Goal: Task Accomplishment & Management: Manage account settings

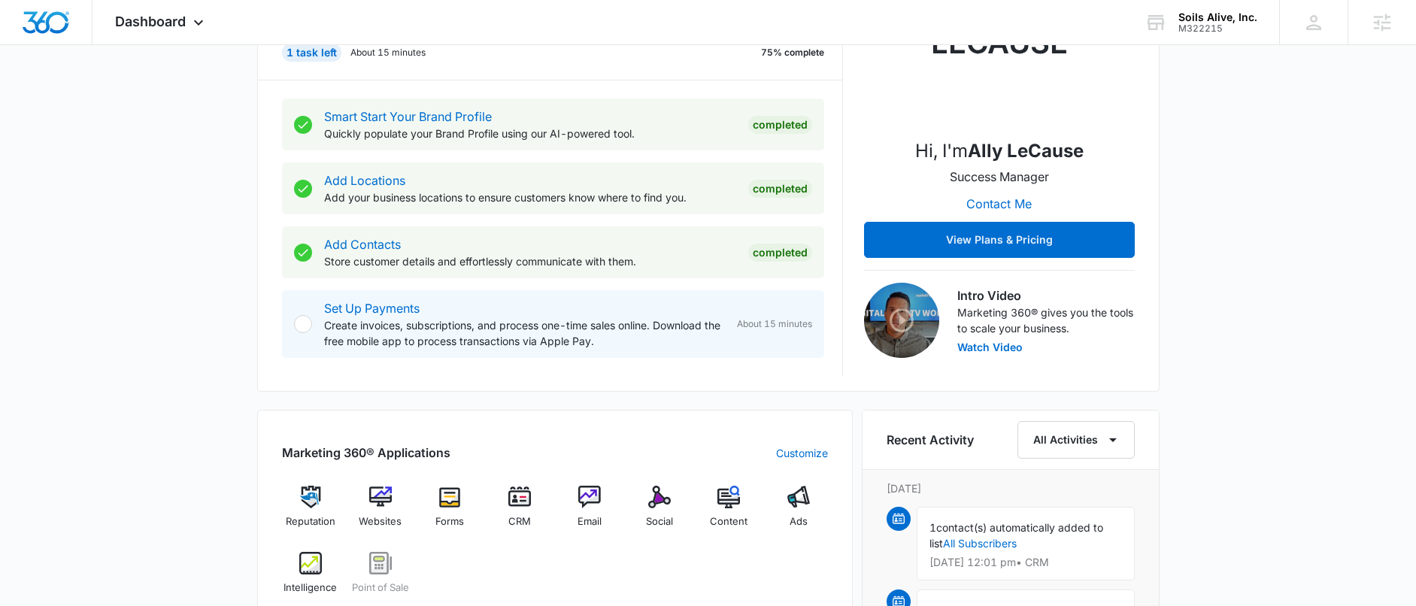
scroll to position [374, 0]
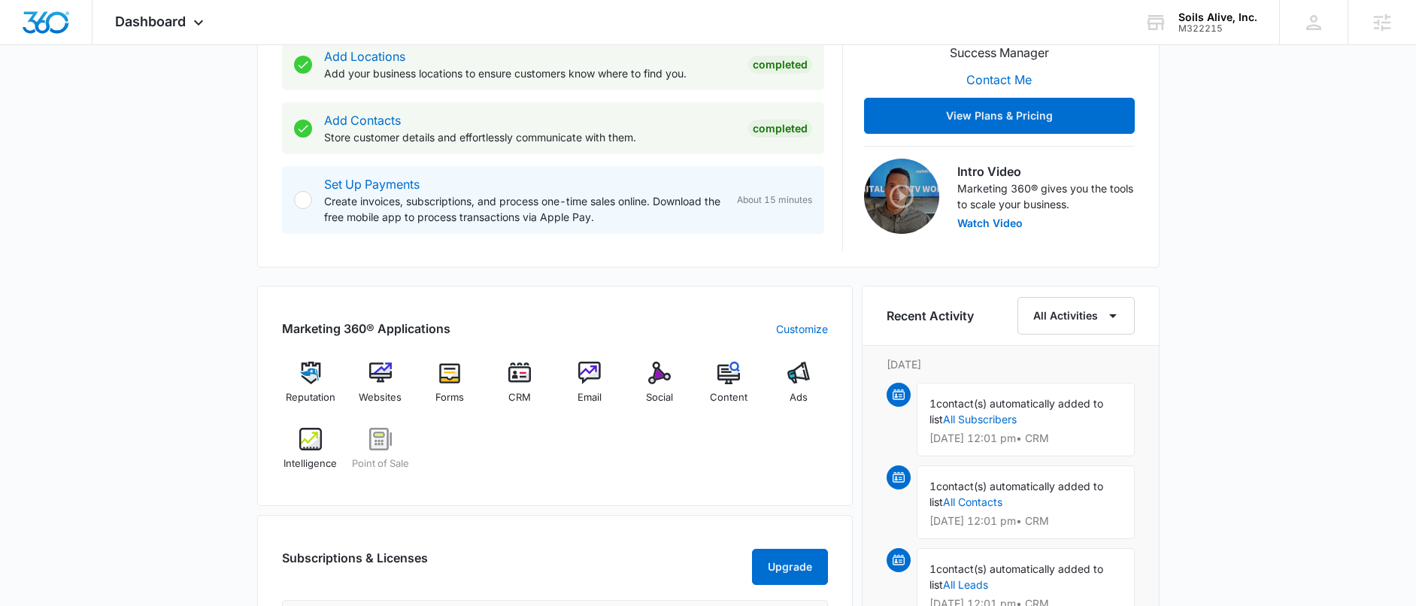
click at [590, 479] on div "Reputation Websites Forms CRM Email Social Content Ads Intelligence Point of Sa…" at bounding box center [555, 422] width 546 height 120
click at [517, 466] on div "Reputation Websites Forms CRM Email Social Content Ads Intelligence Point of Sa…" at bounding box center [555, 422] width 546 height 120
click at [371, 377] on img at bounding box center [380, 373] width 23 height 23
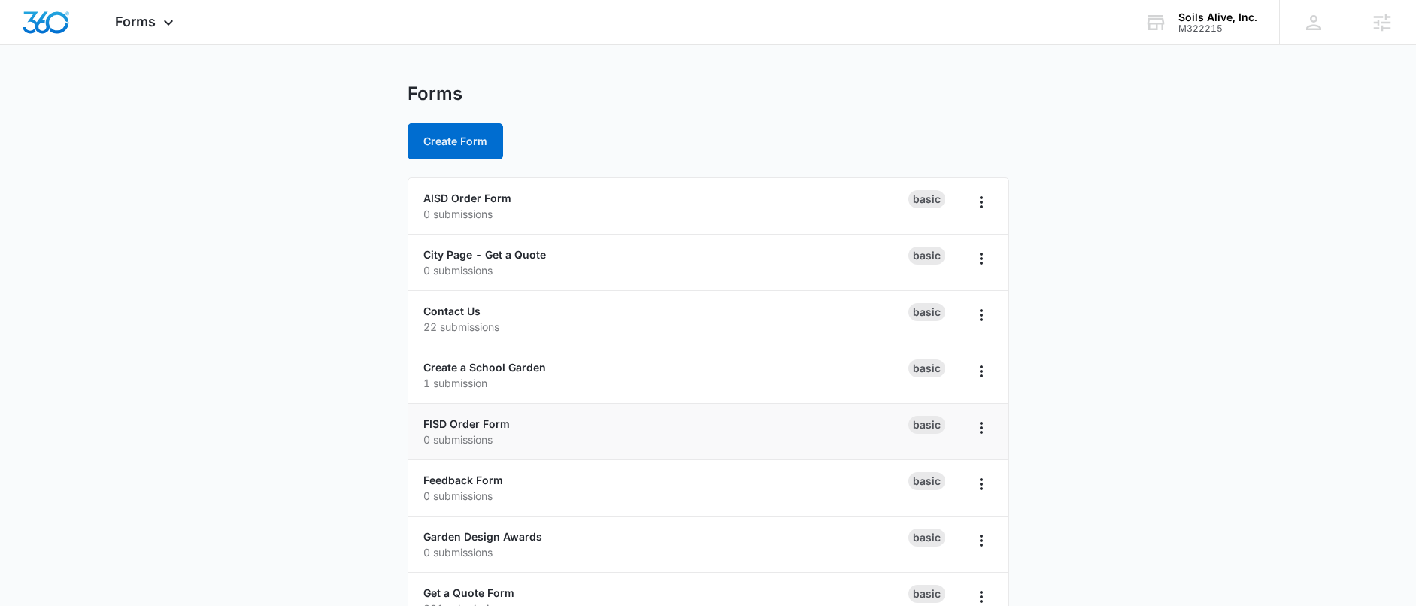
scroll to position [26, 0]
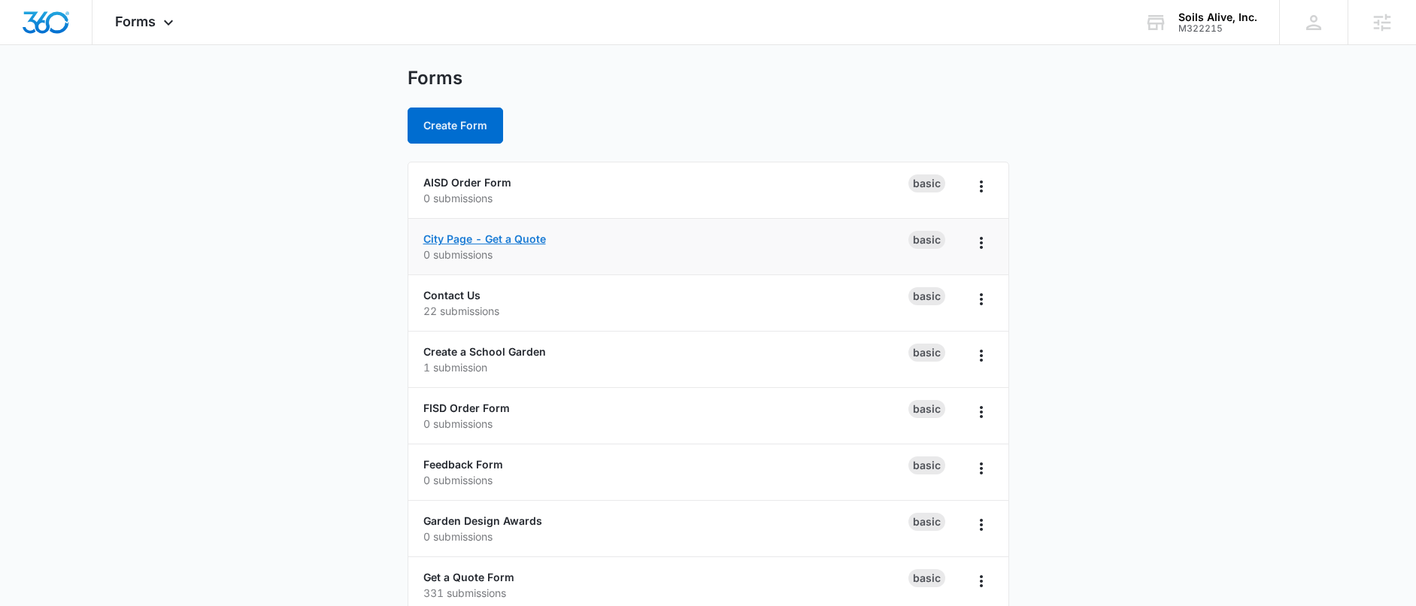
click at [532, 240] on link "City Page - Get a Quote" at bounding box center [484, 238] width 123 height 13
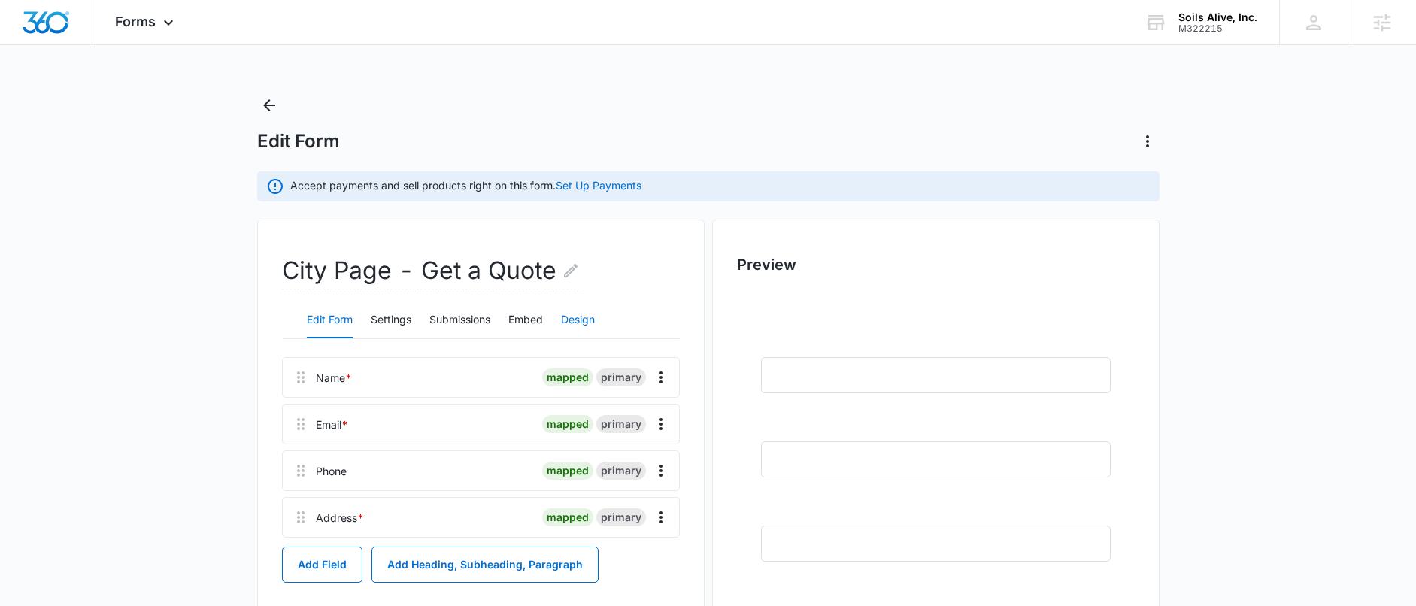
click at [571, 329] on button "Design" at bounding box center [578, 320] width 34 height 36
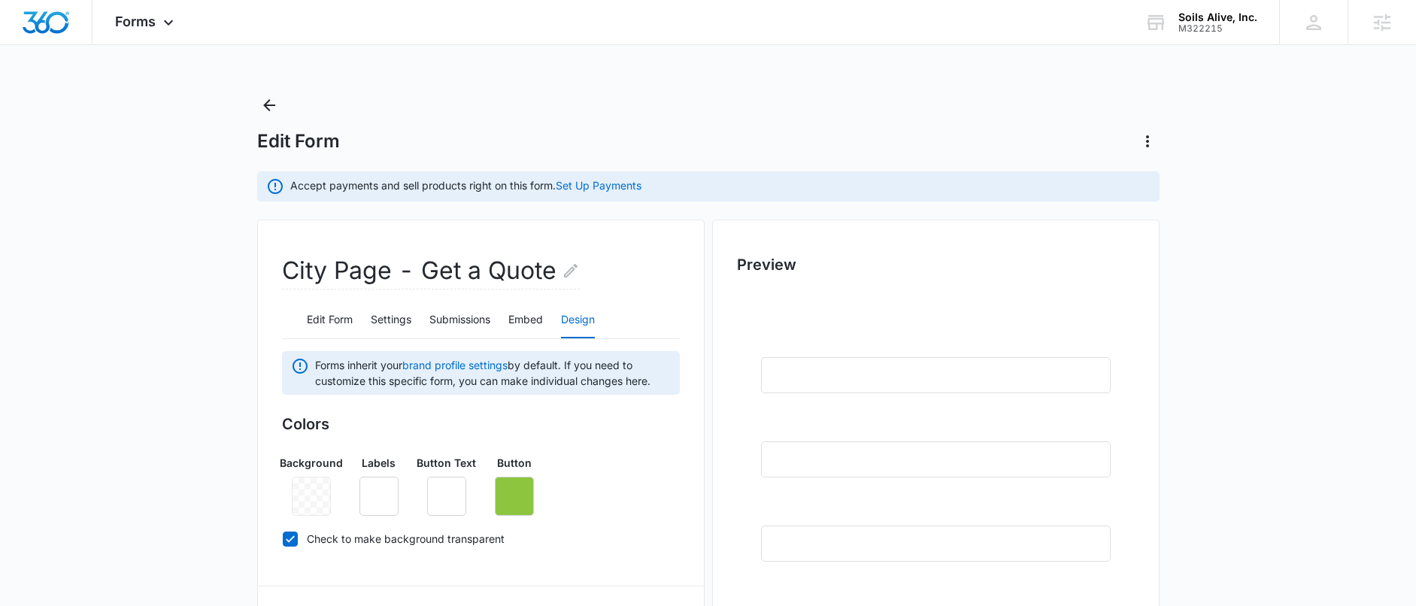
click at [522, 517] on div "Colors Background Labels Button Text Button Check to make background transparent" at bounding box center [481, 484] width 398 height 143
click at [514, 495] on icon "button" at bounding box center [515, 496] width 14 height 14
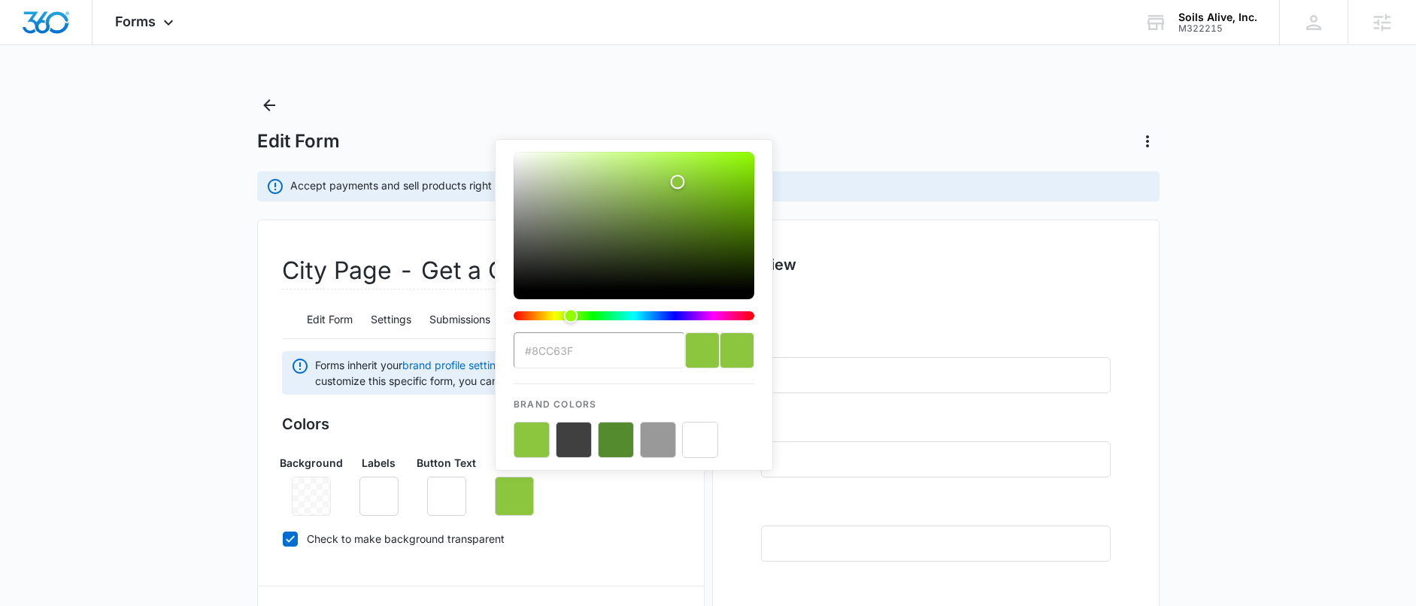
click at [550, 356] on input "#8CC63F" at bounding box center [599, 350] width 171 height 36
click at [531, 435] on button "color-picker-container" at bounding box center [532, 440] width 36 height 36
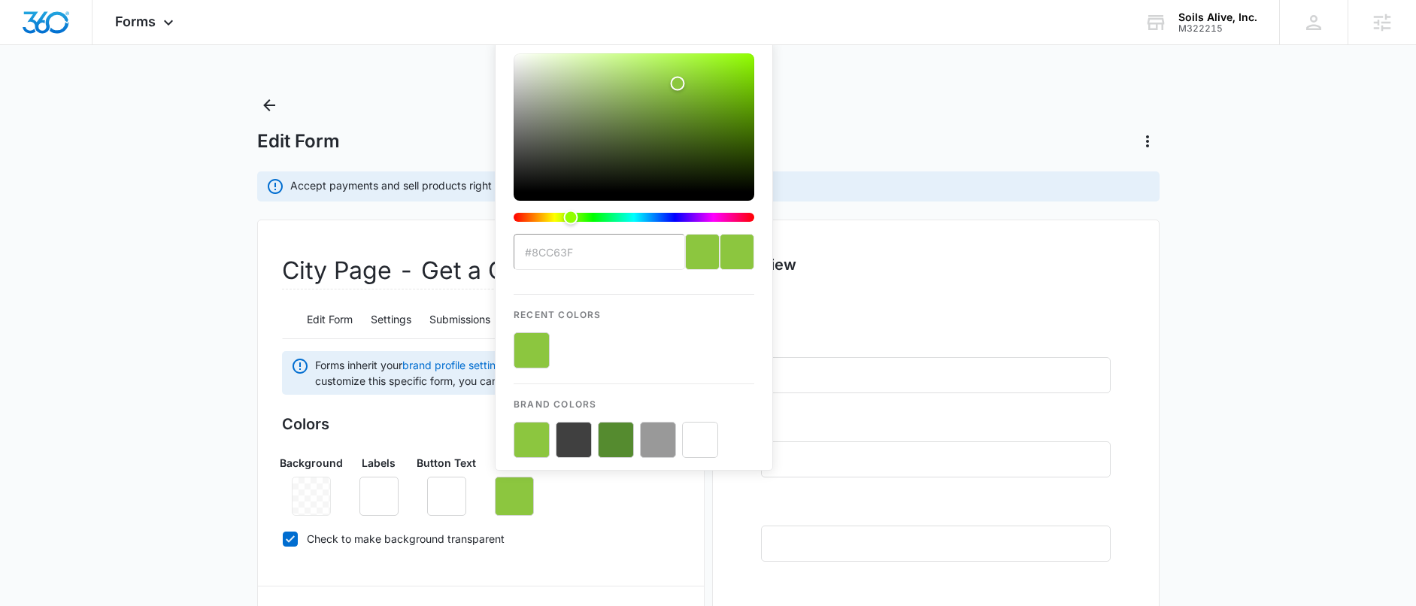
click at [568, 534] on label "Check to make background transparent" at bounding box center [481, 539] width 398 height 16
click at [283, 538] on input "Check to make background transparent" at bounding box center [282, 538] width 1 height 1
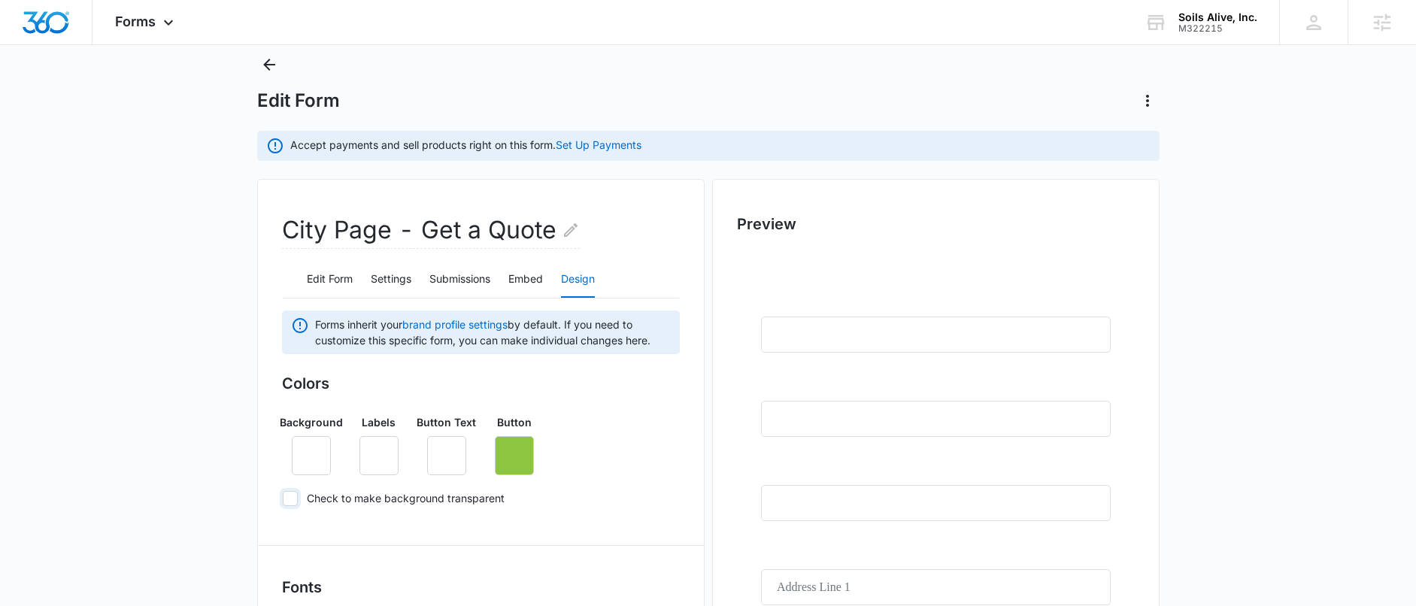
scroll to position [115, 0]
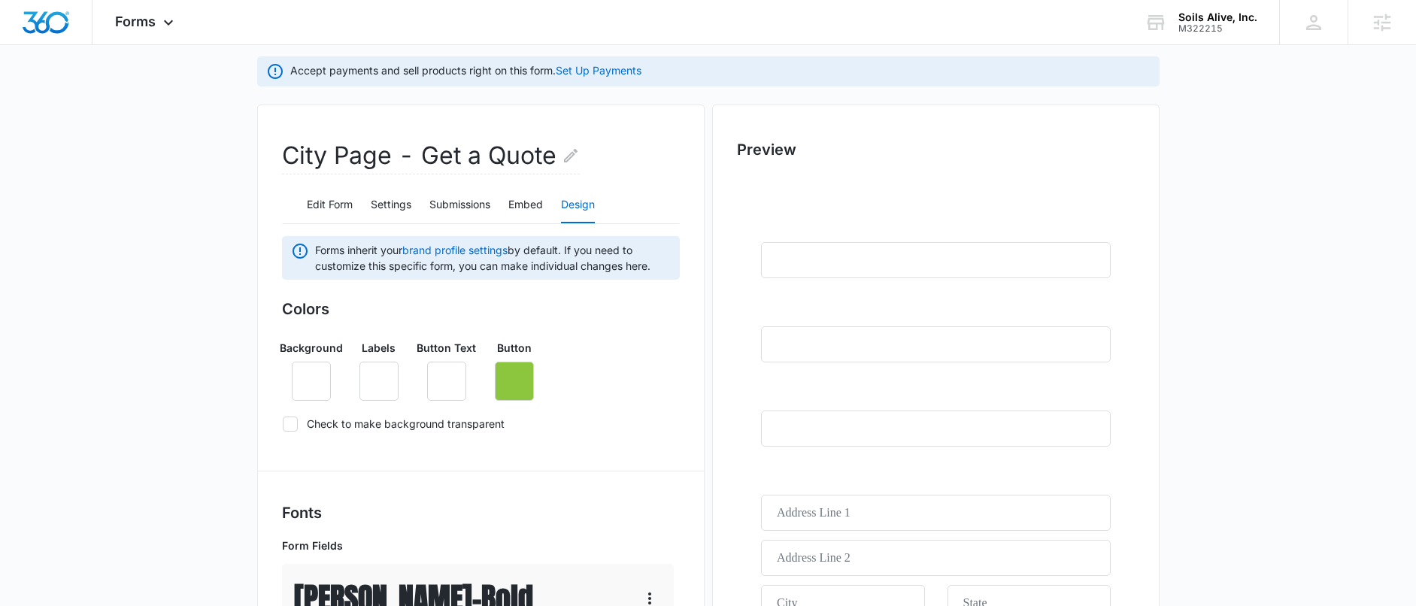
click at [295, 423] on icon at bounding box center [290, 424] width 14 height 14
click at [283, 423] on input "Check to make background transparent" at bounding box center [282, 423] width 1 height 1
checkbox input "true"
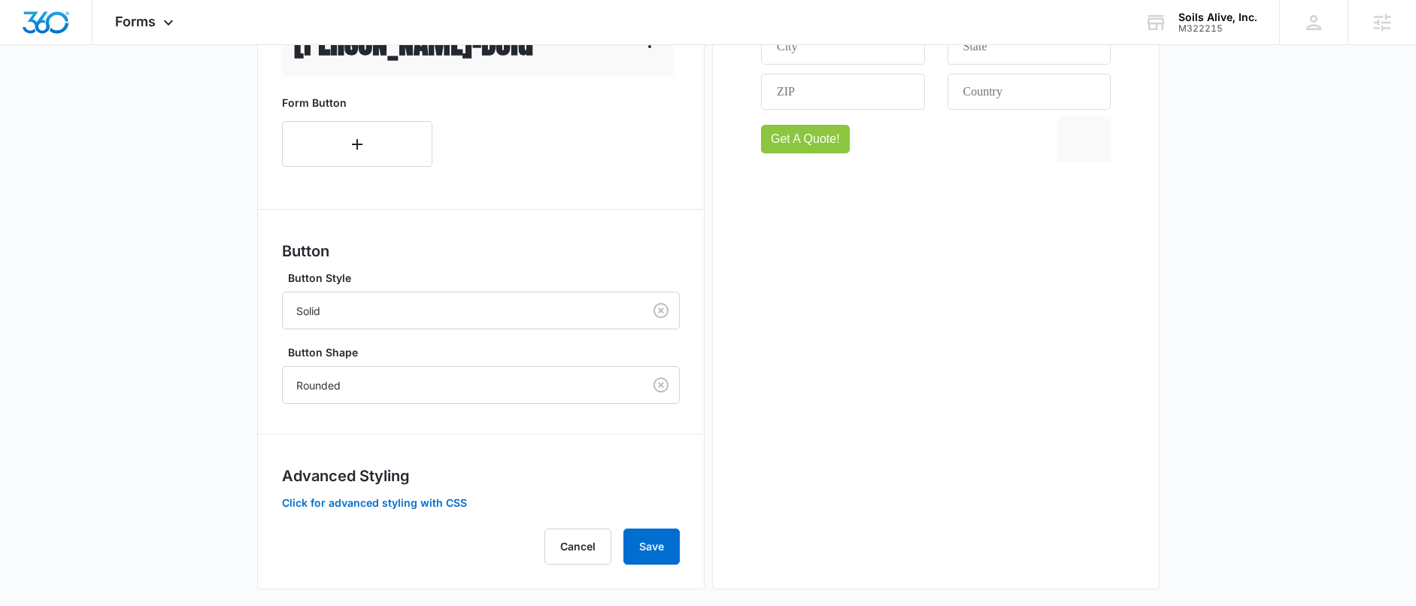
scroll to position [685, 0]
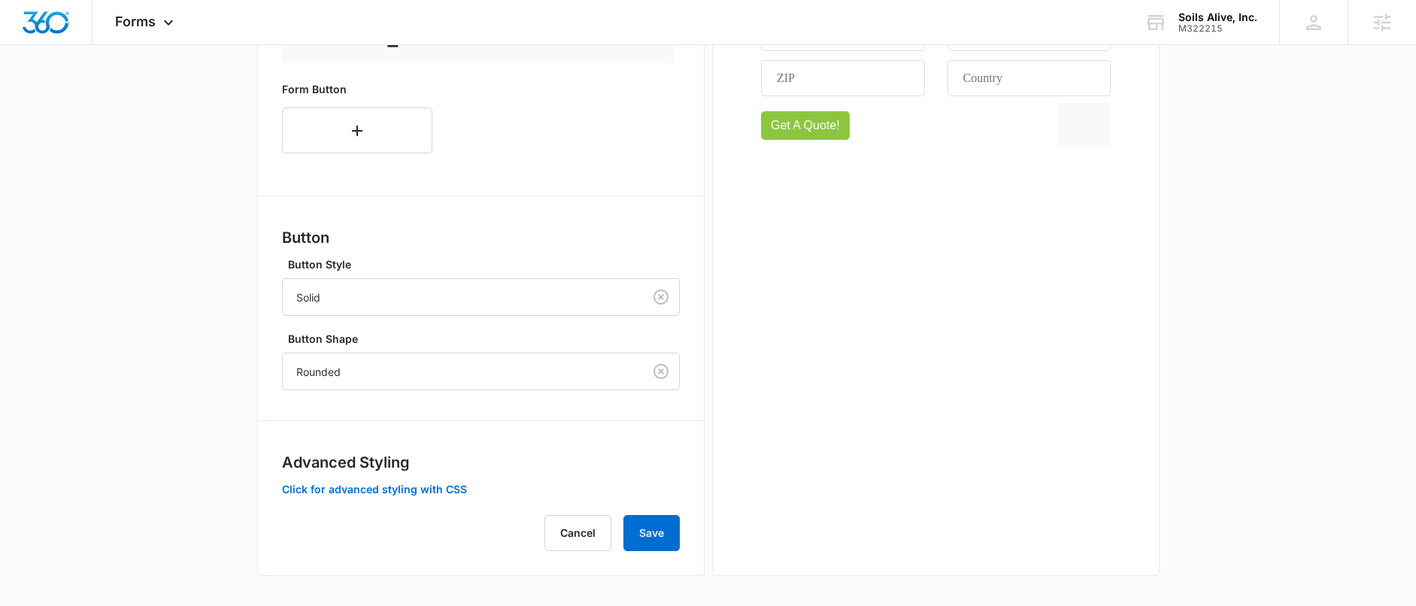
click at [680, 523] on div "City Page - Get a Quote Edit Form Settings Submissions Embed Design Forms inher…" at bounding box center [480, 55] width 447 height 1041
click at [665, 527] on button "Save" at bounding box center [651, 533] width 56 height 36
click at [662, 525] on button "Save" at bounding box center [651, 533] width 56 height 36
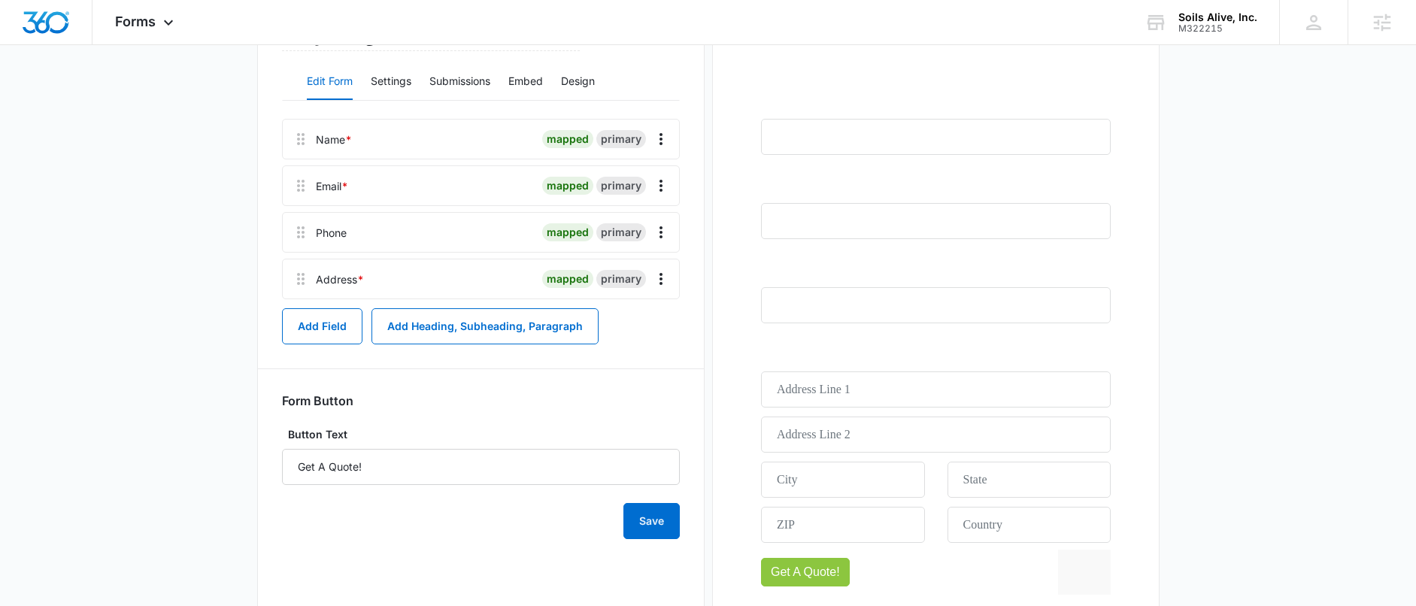
scroll to position [320, 0]
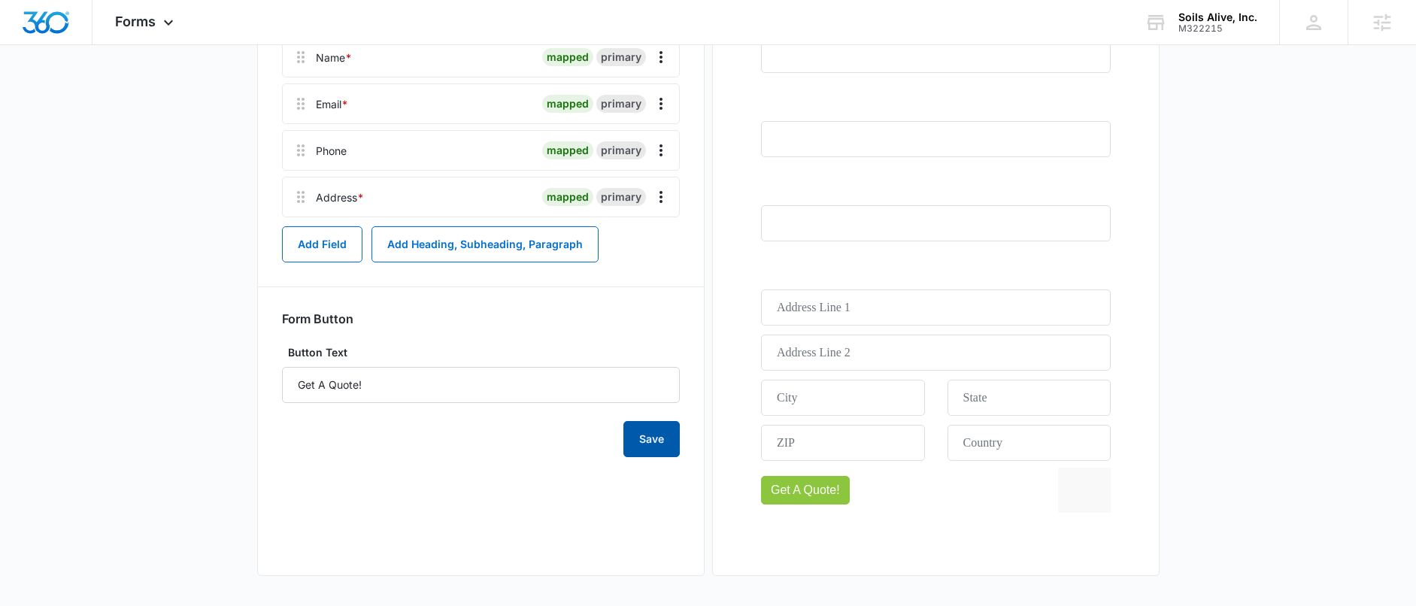
click at [676, 446] on button "Save" at bounding box center [651, 439] width 56 height 36
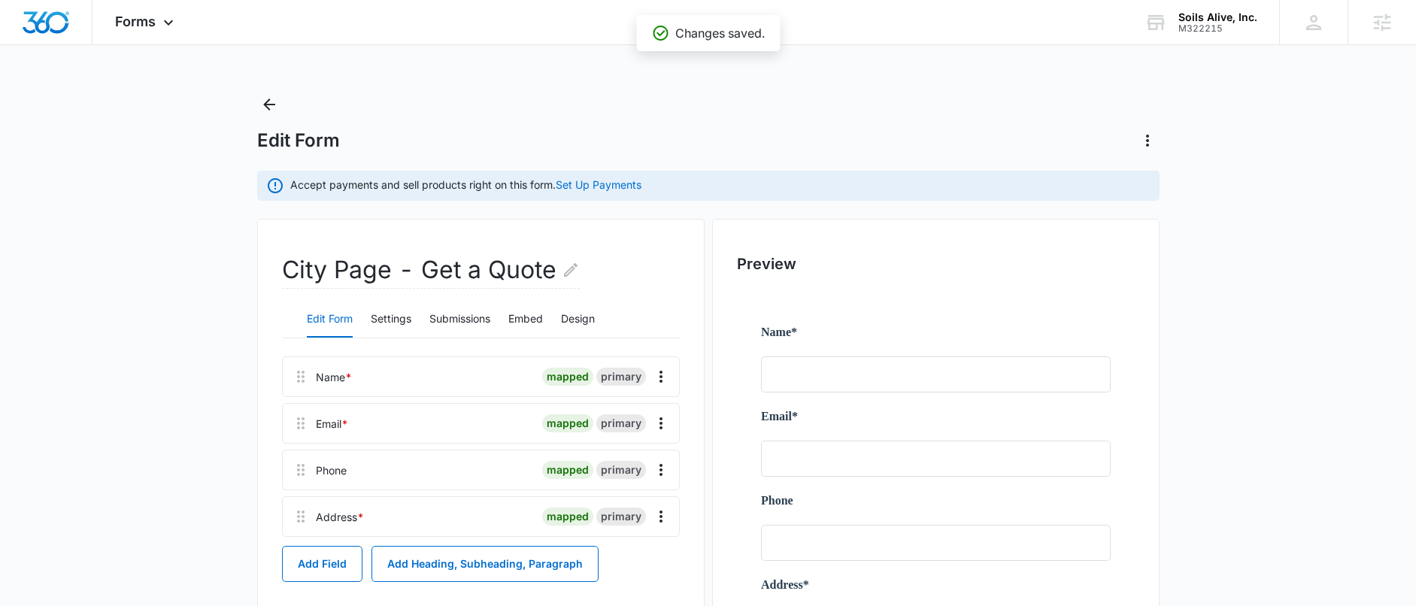
scroll to position [0, 0]
click at [161, 20] on icon at bounding box center [168, 26] width 18 height 18
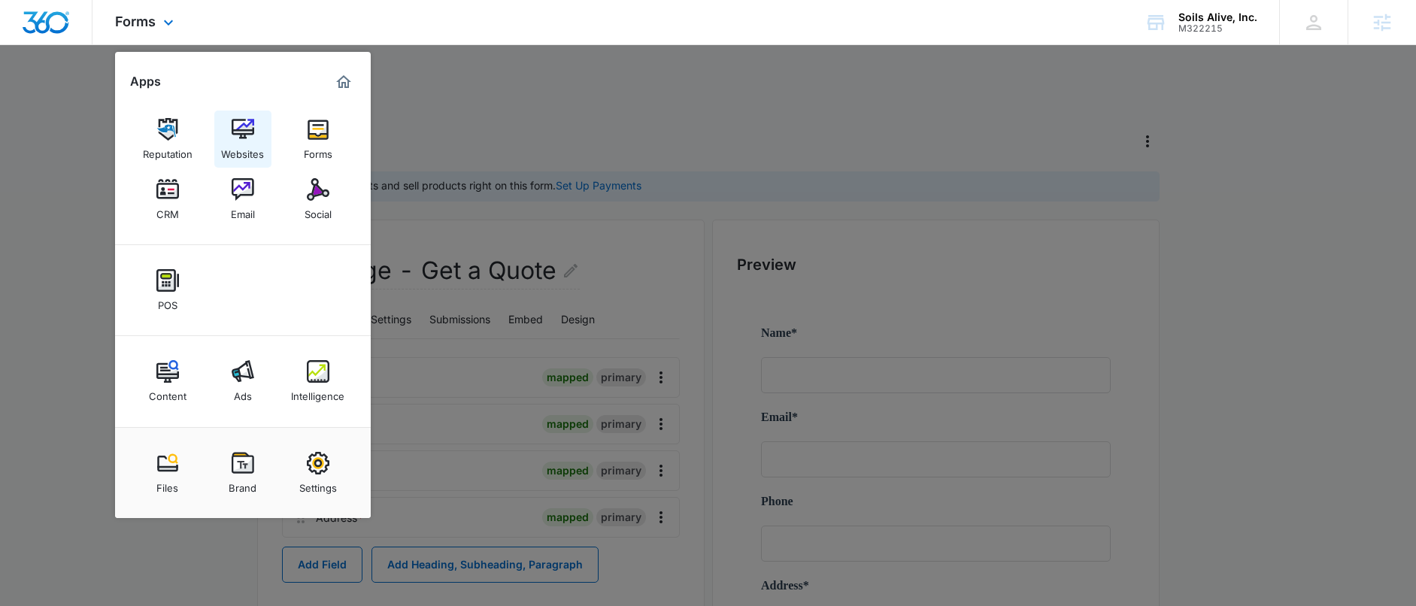
click at [240, 126] on img at bounding box center [243, 129] width 23 height 23
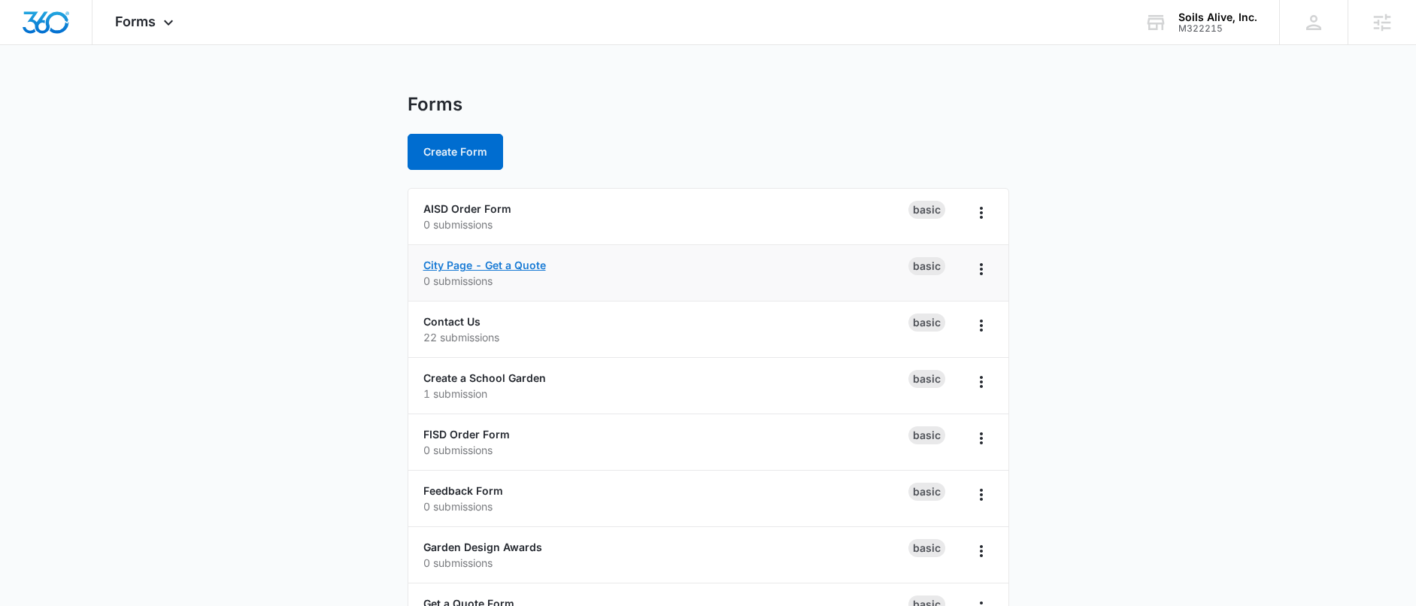
click at [461, 265] on link "City Page - Get a Quote" at bounding box center [484, 265] width 123 height 13
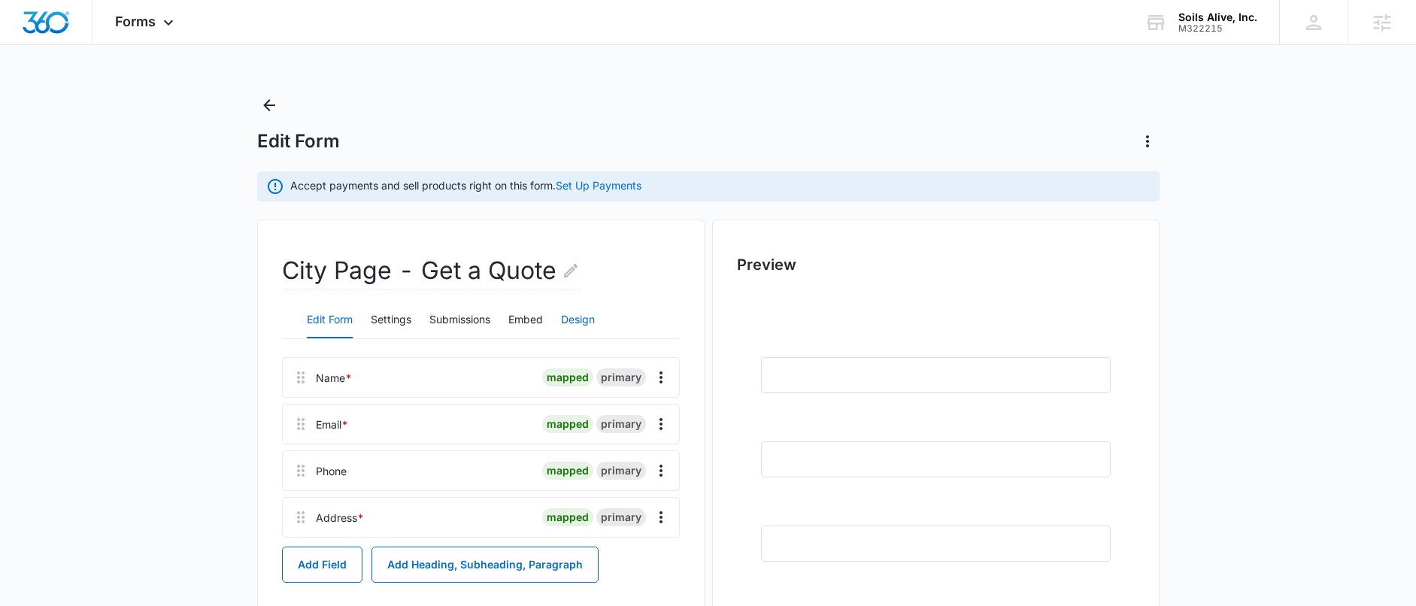
click at [582, 325] on button "Design" at bounding box center [578, 320] width 34 height 36
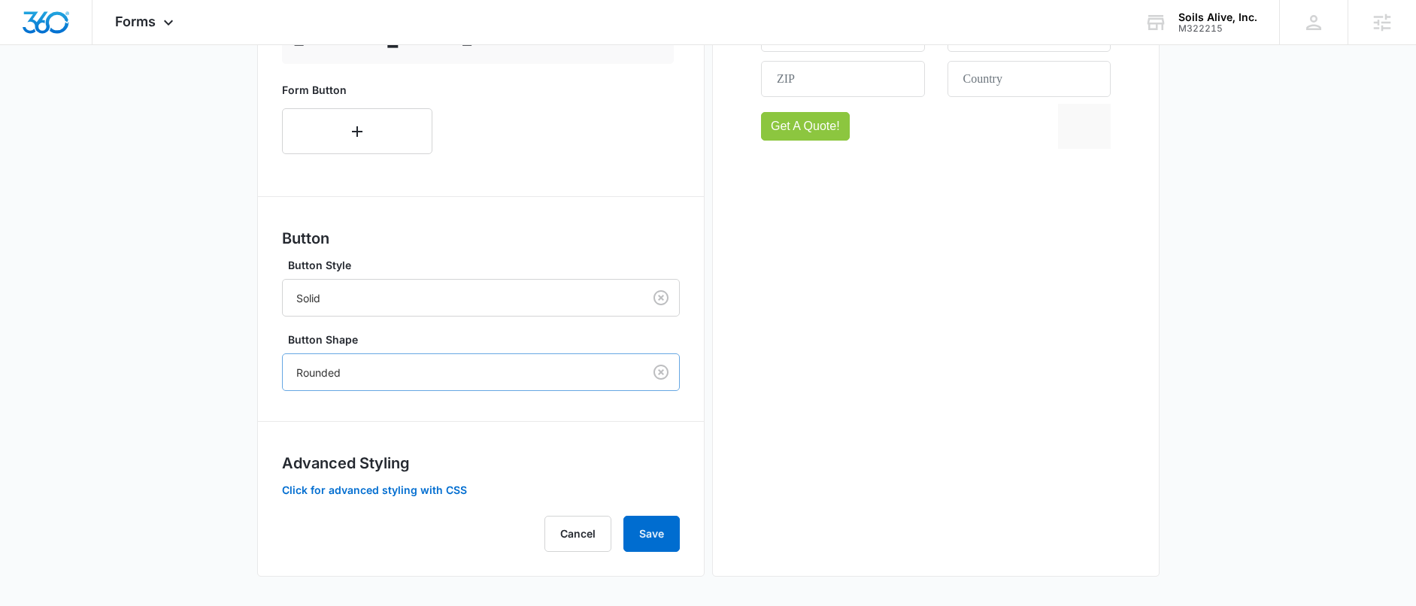
scroll to position [685, 0]
click at [650, 534] on button "Save" at bounding box center [651, 533] width 56 height 36
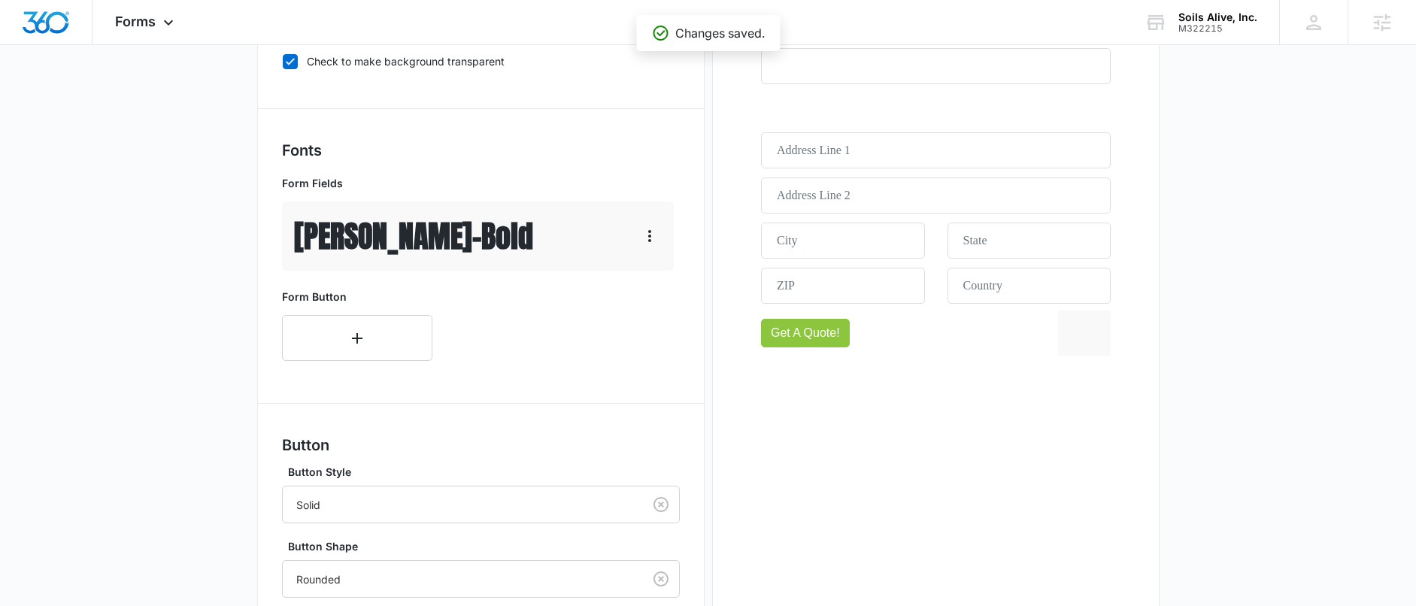
scroll to position [468, 0]
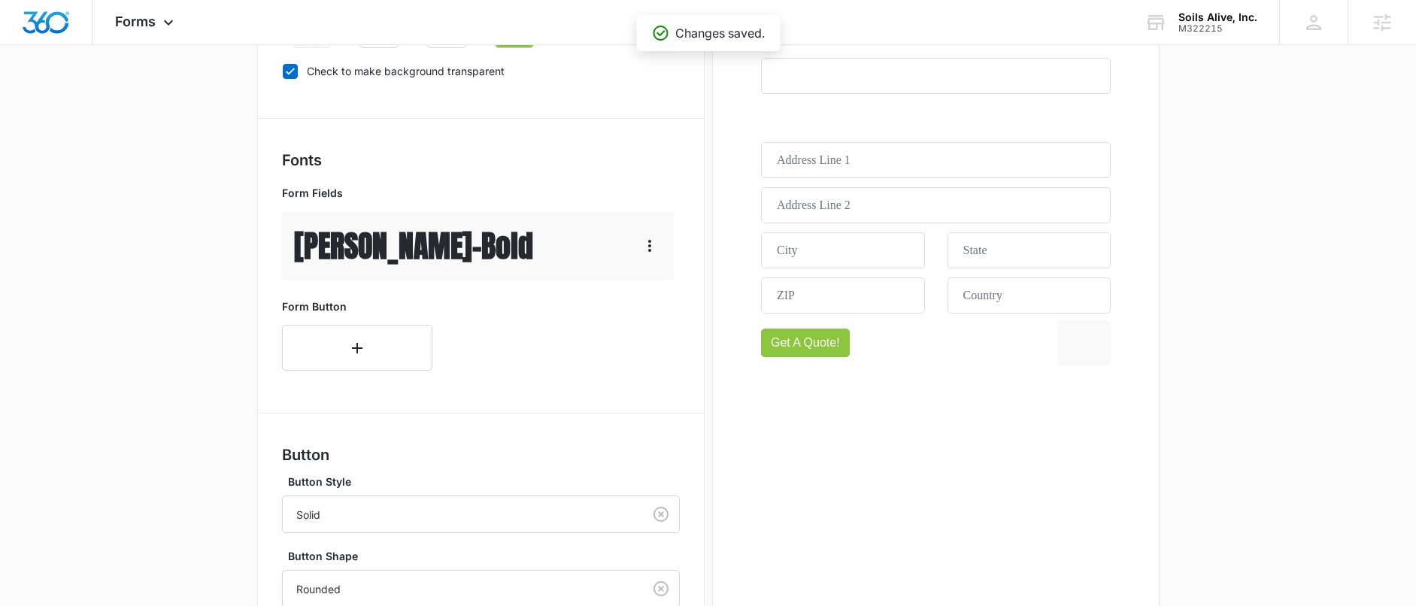
click at [439, 265] on div "Anton - Bold" at bounding box center [478, 245] width 392 height 69
click at [383, 253] on p "Anton - Bold" at bounding box center [413, 245] width 239 height 45
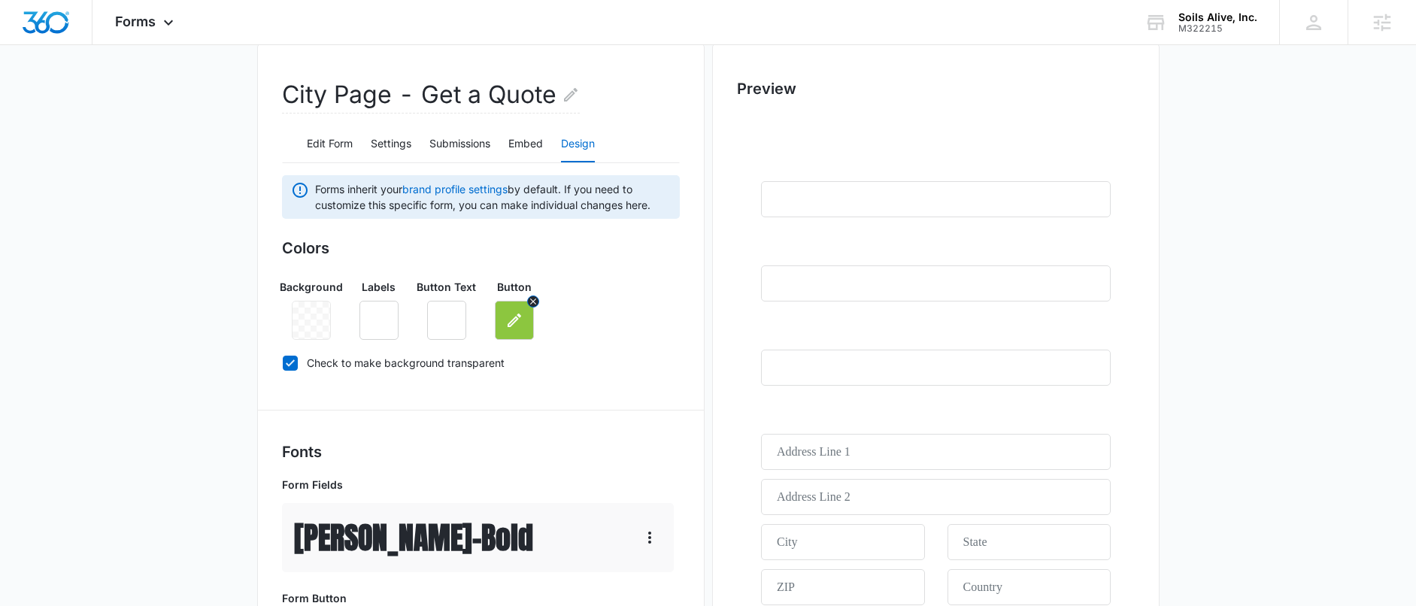
click at [516, 320] on icon "button" at bounding box center [515, 321] width 14 height 14
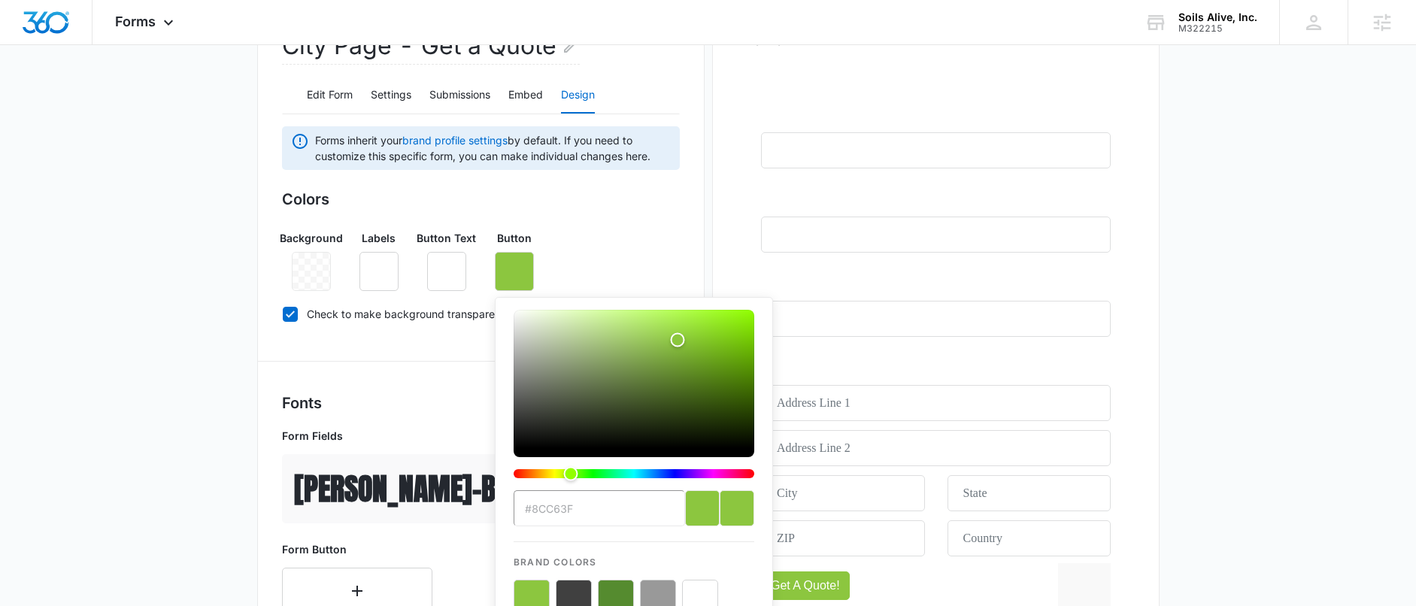
scroll to position [305, 0]
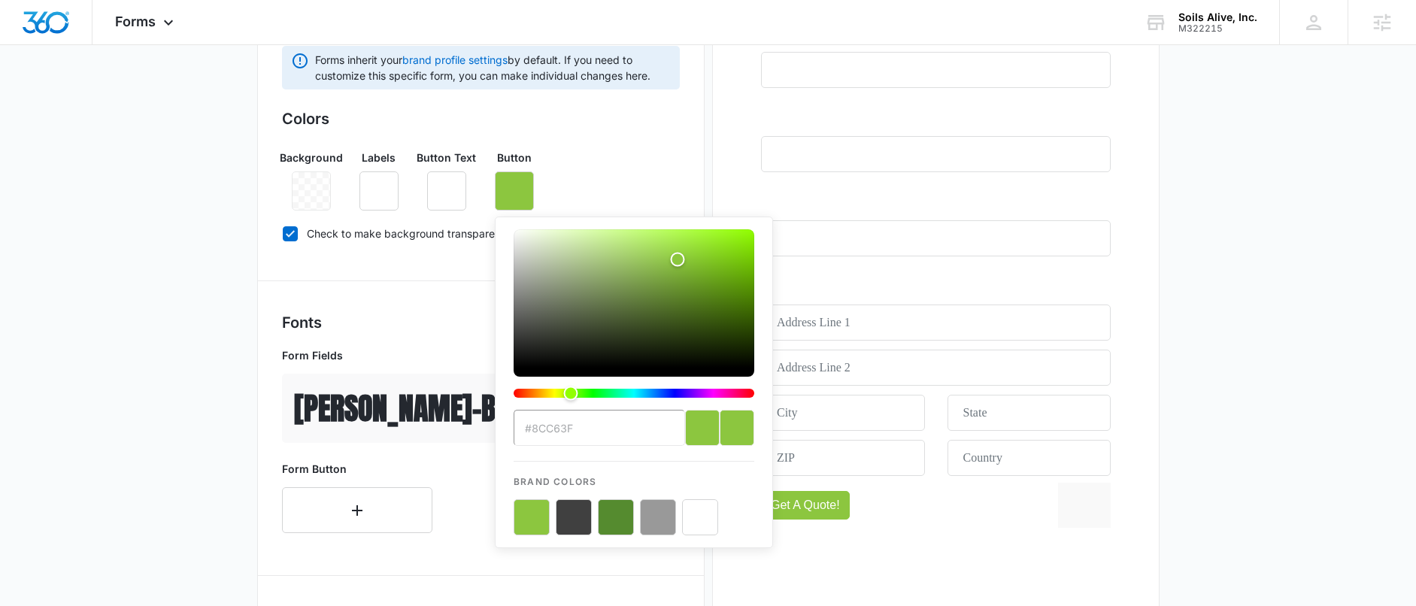
click at [605, 506] on button "color-picker-container" at bounding box center [616, 517] width 36 height 36
type input "#558B2F"
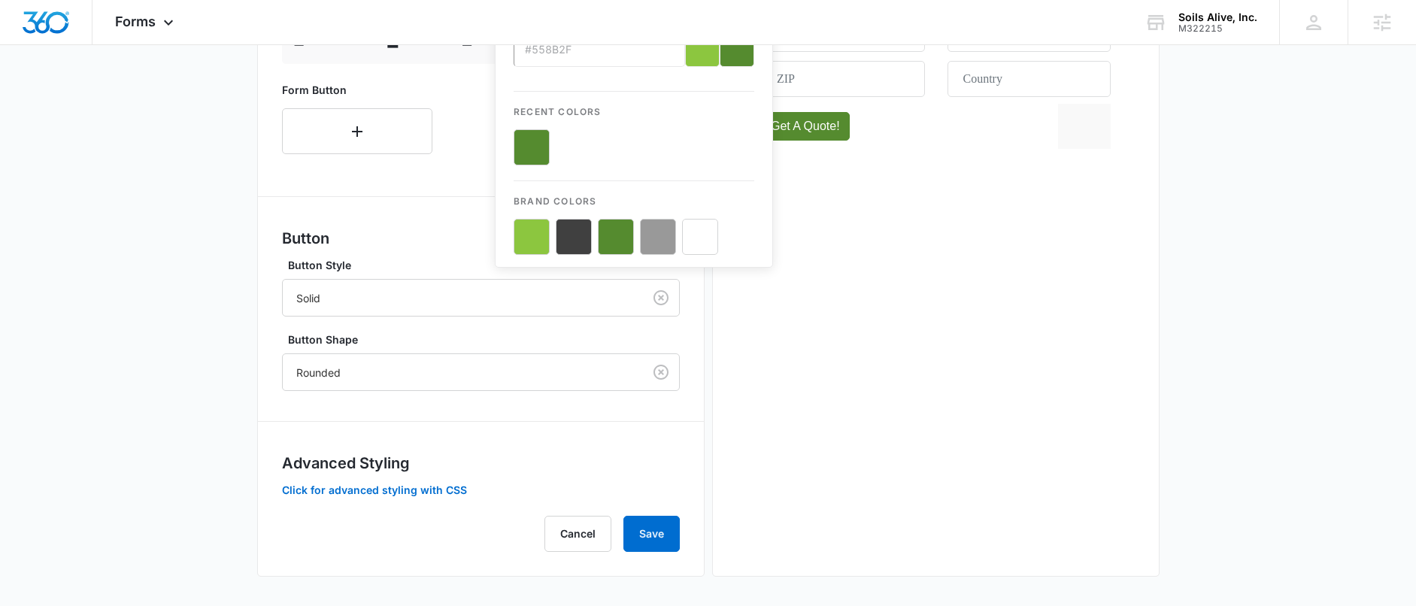
scroll to position [685, 0]
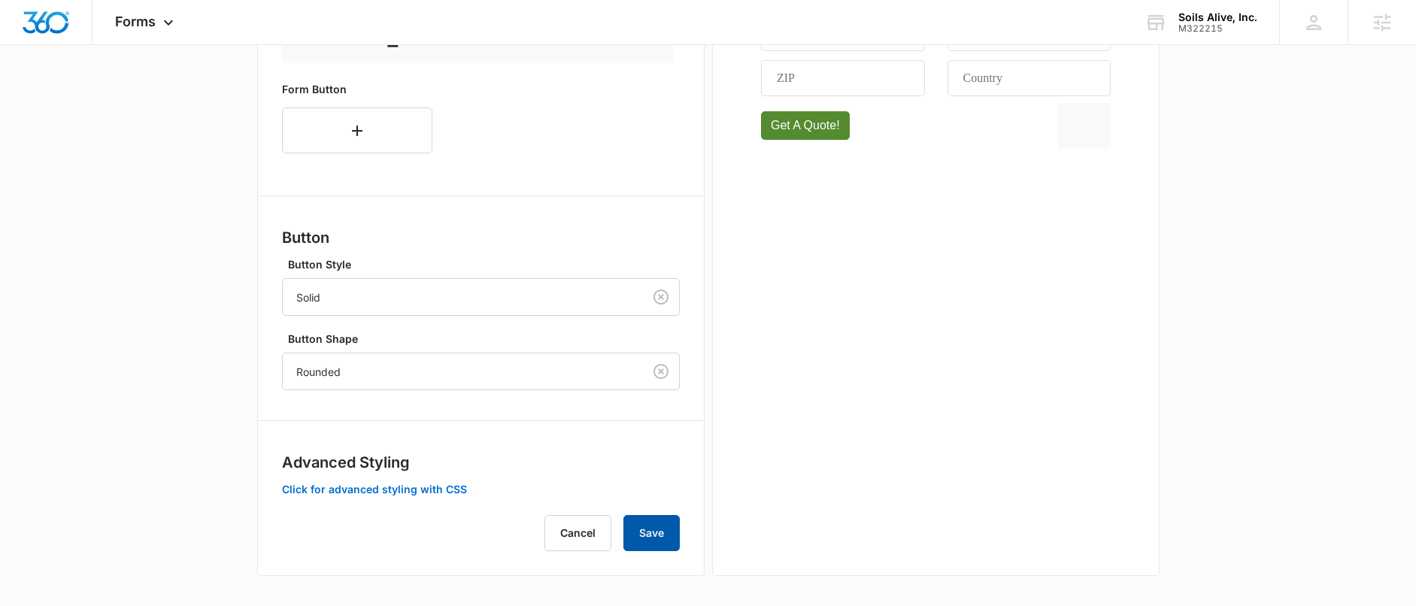
click at [662, 534] on button "Save" at bounding box center [651, 533] width 56 height 36
click at [661, 532] on button "Save" at bounding box center [651, 533] width 56 height 36
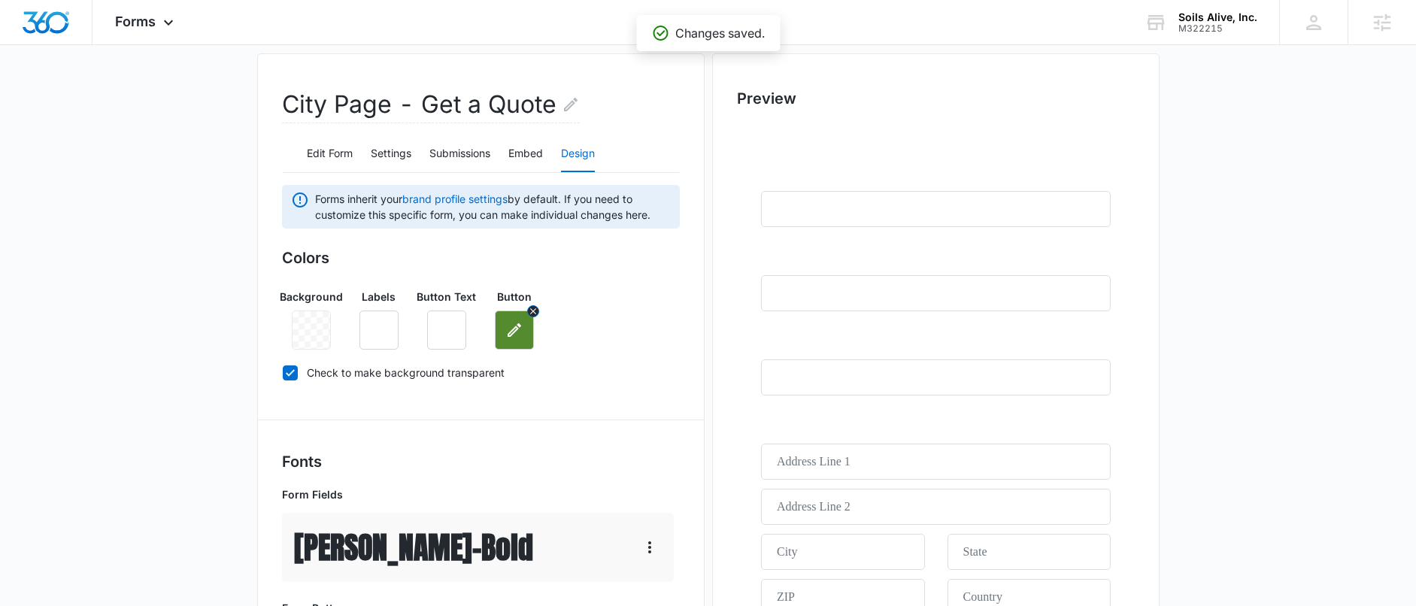
click at [512, 333] on icon "button" at bounding box center [515, 330] width 14 height 14
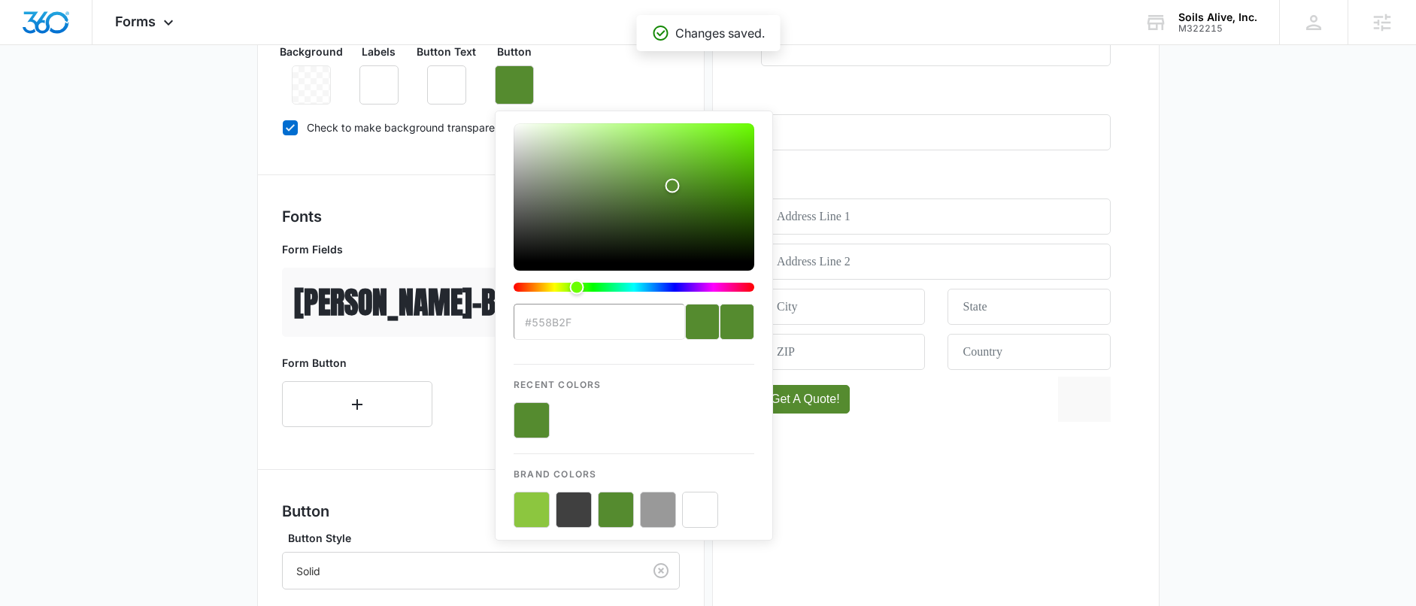
scroll to position [420, 0]
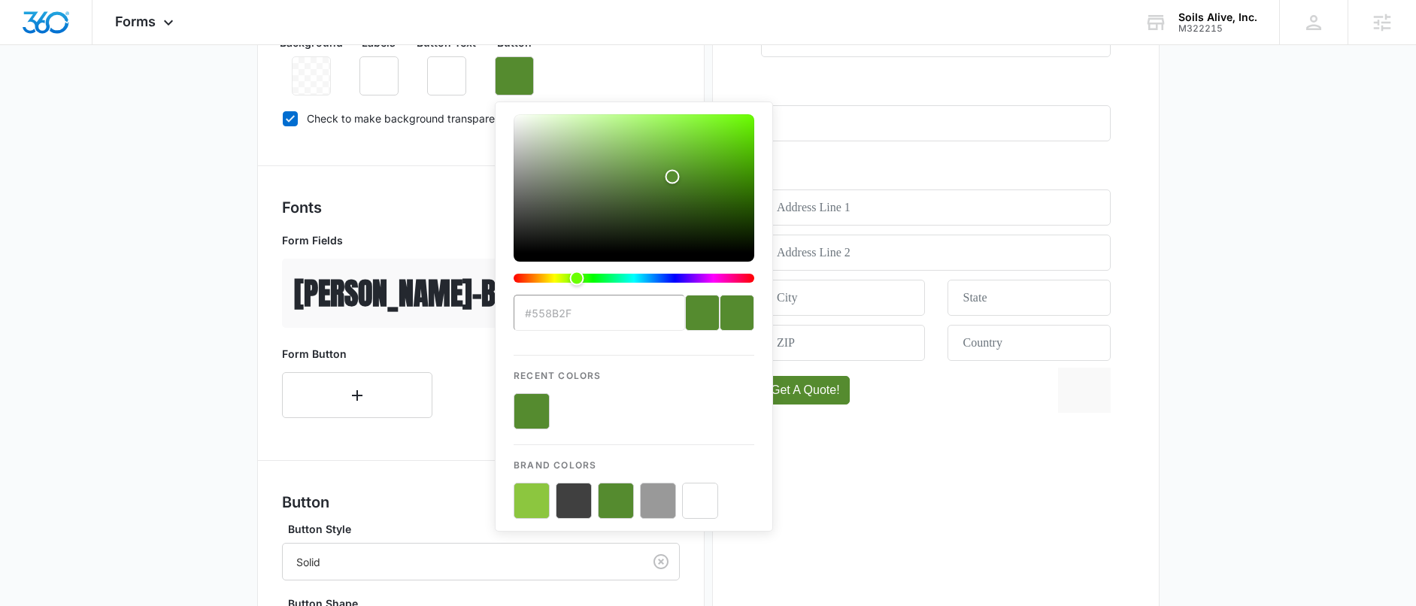
click at [529, 495] on button "color-picker-container" at bounding box center [532, 501] width 36 height 36
type input "#8CC63F"
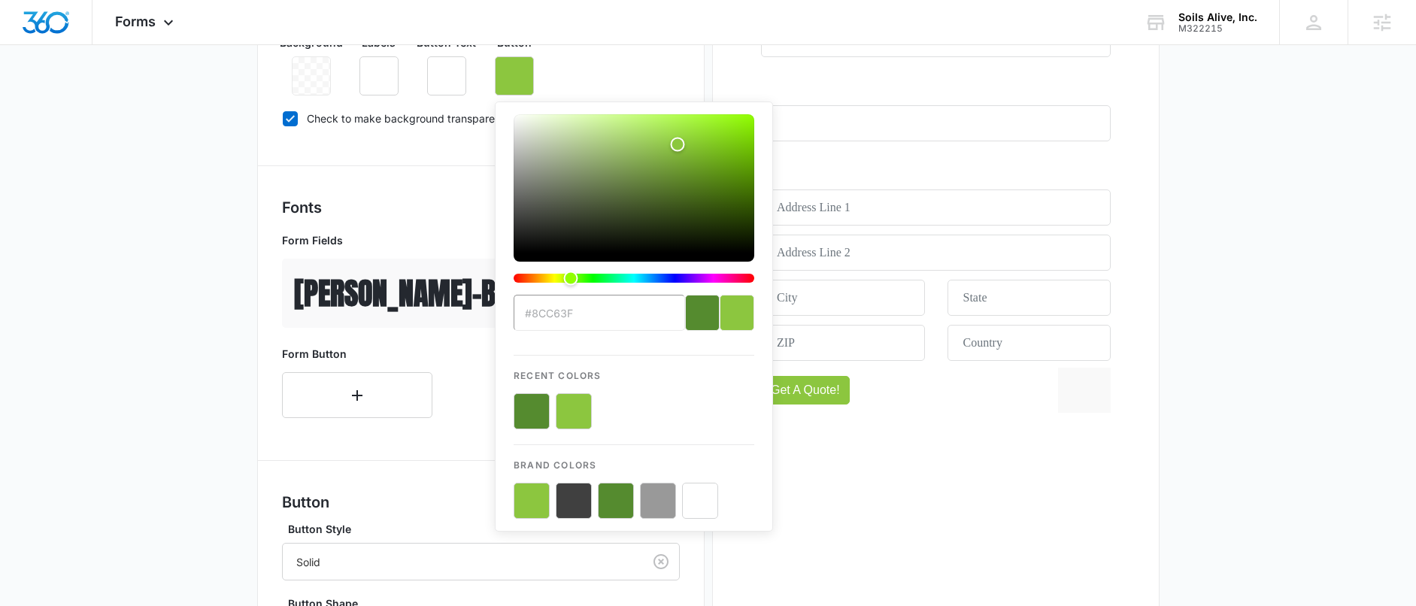
click at [402, 425] on div "Fonts Form Fields Anton - Bold Form Button" at bounding box center [481, 313] width 398 height 234
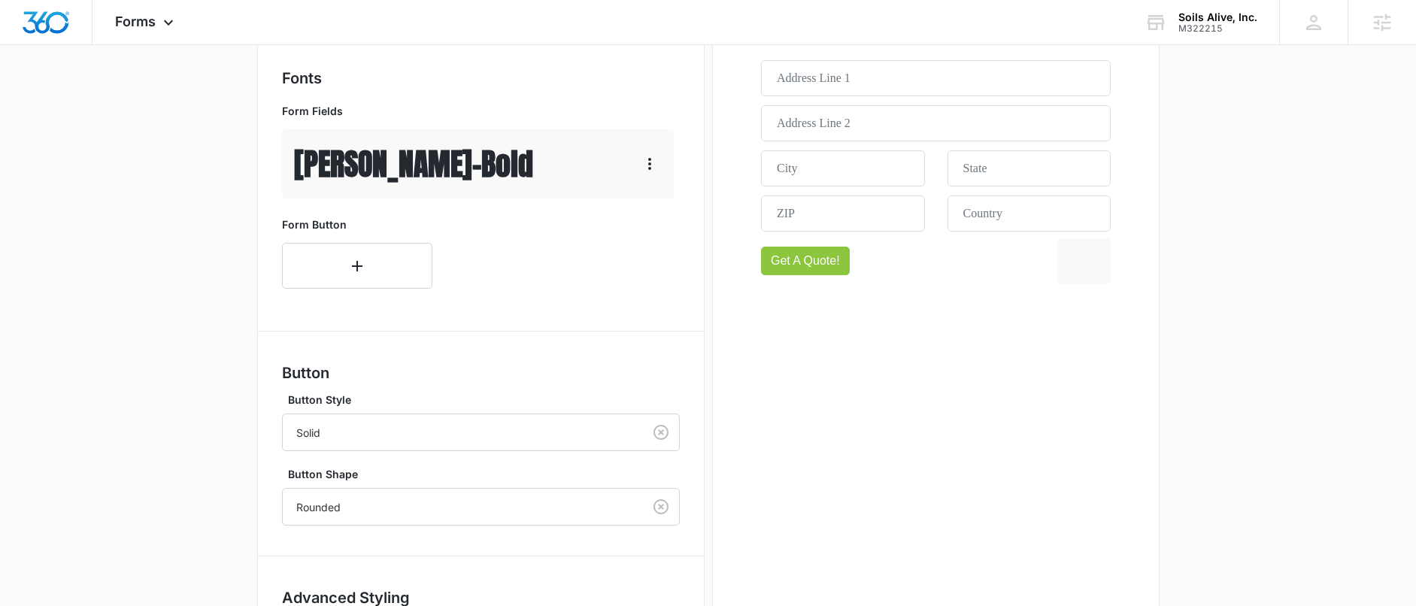
scroll to position [685, 0]
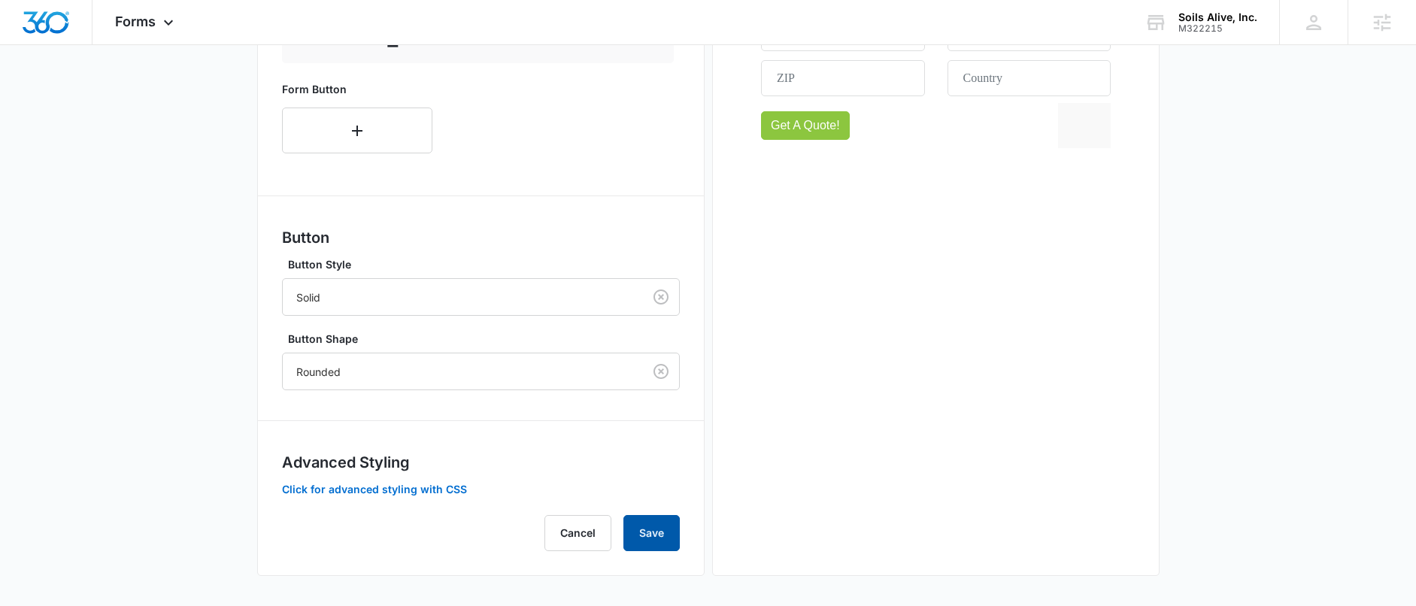
click at [626, 529] on button "Save" at bounding box center [651, 533] width 56 height 36
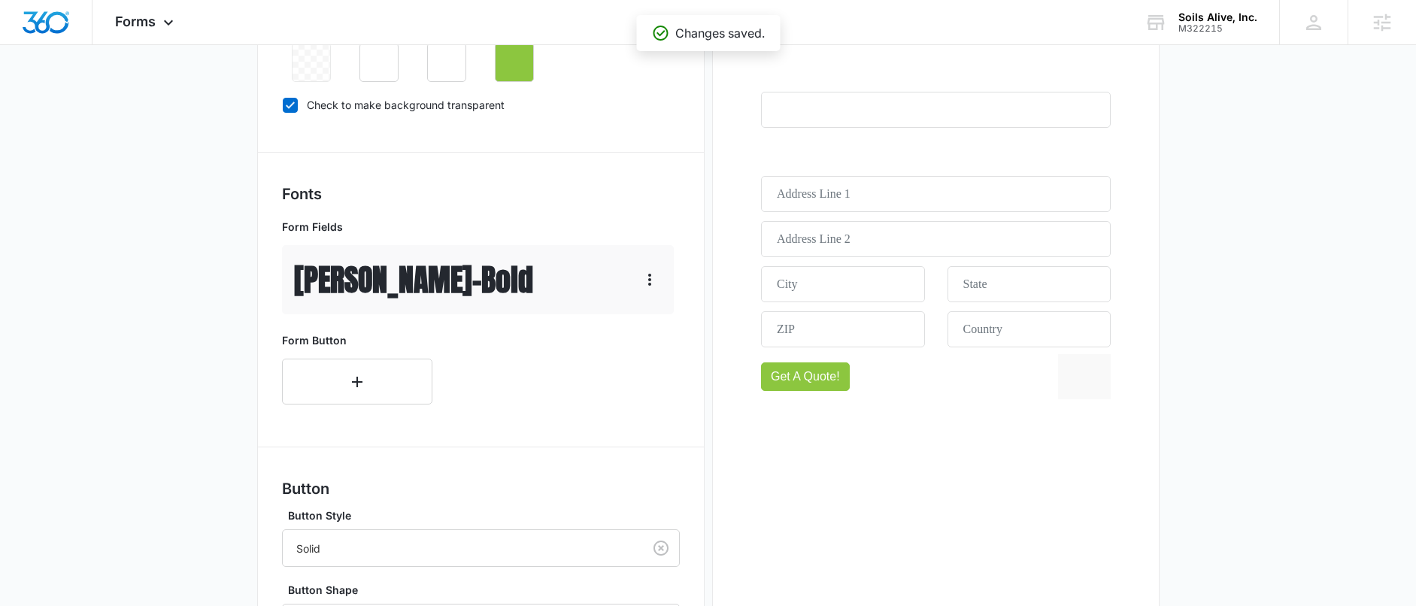
scroll to position [410, 0]
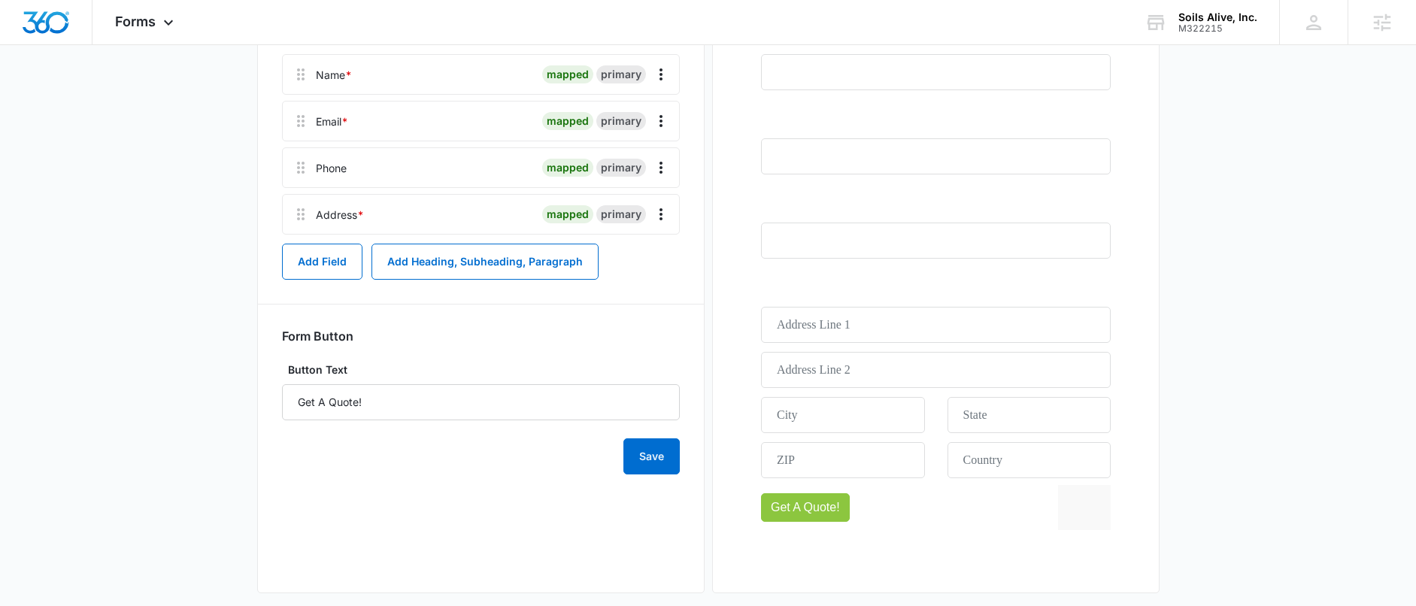
scroll to position [6, 0]
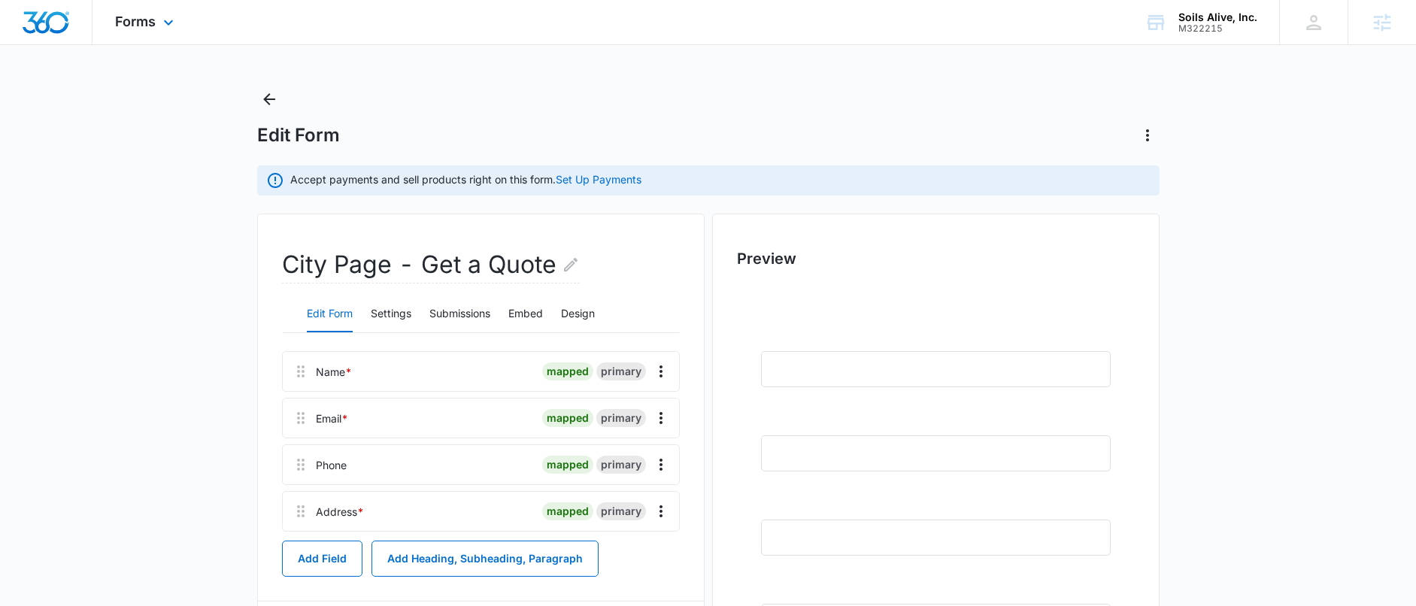
click at [179, 22] on div "Forms Apps Reputation Websites Forms CRM Email Social POS Content Ads Intellige…" at bounding box center [146, 22] width 108 height 44
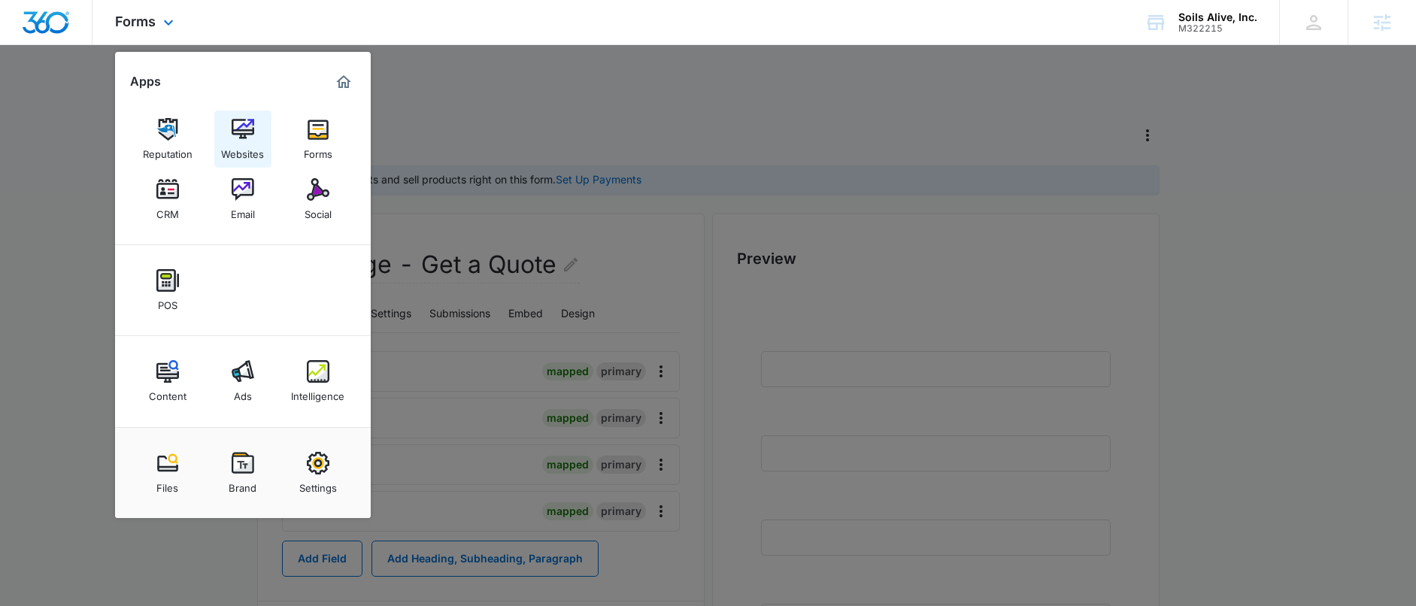
click at [235, 135] on img at bounding box center [243, 129] width 23 height 23
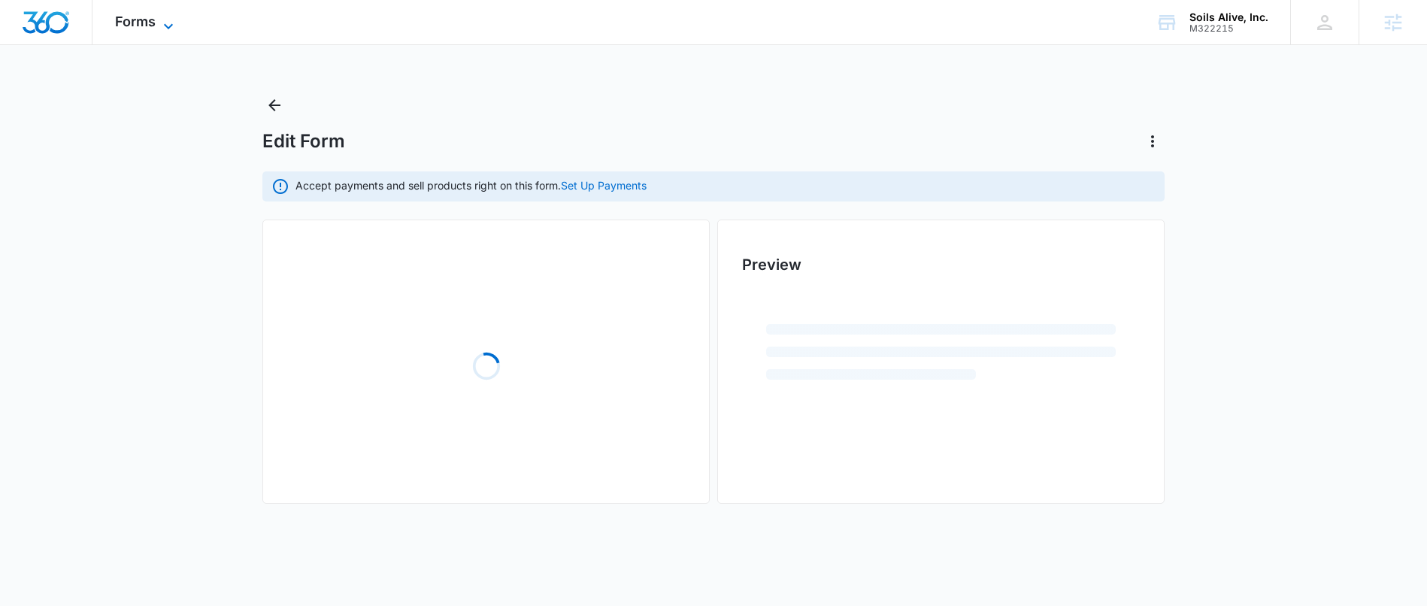
click at [167, 12] on div "Forms Apps Reputation Websites Forms CRM Email Social POS Content Ads Intellige…" at bounding box center [146, 22] width 108 height 44
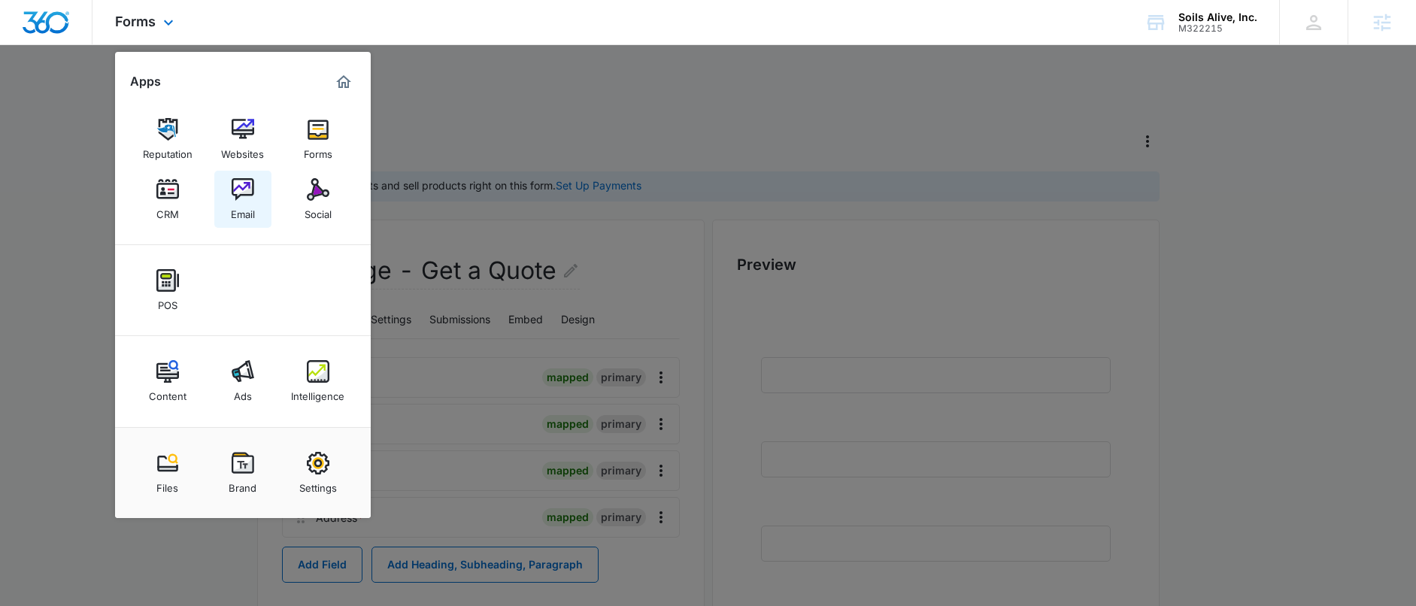
click at [244, 205] on div "Email" at bounding box center [243, 211] width 24 height 20
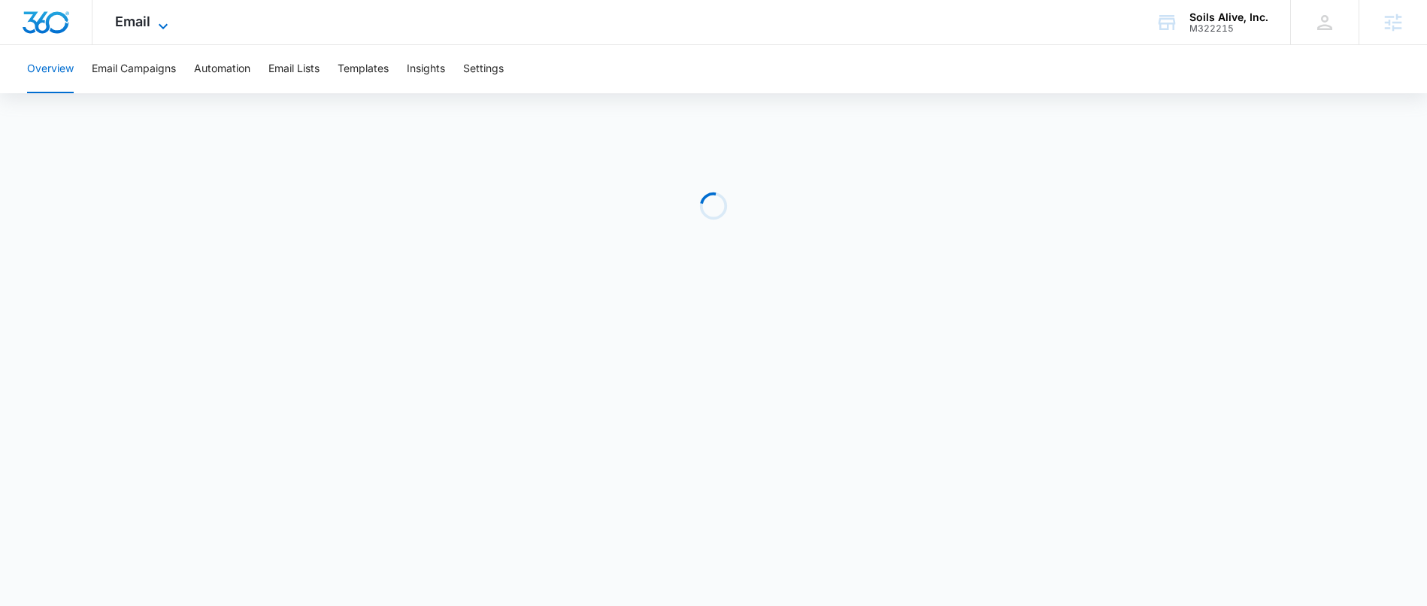
click at [139, 22] on span "Email" at bounding box center [132, 22] width 35 height 16
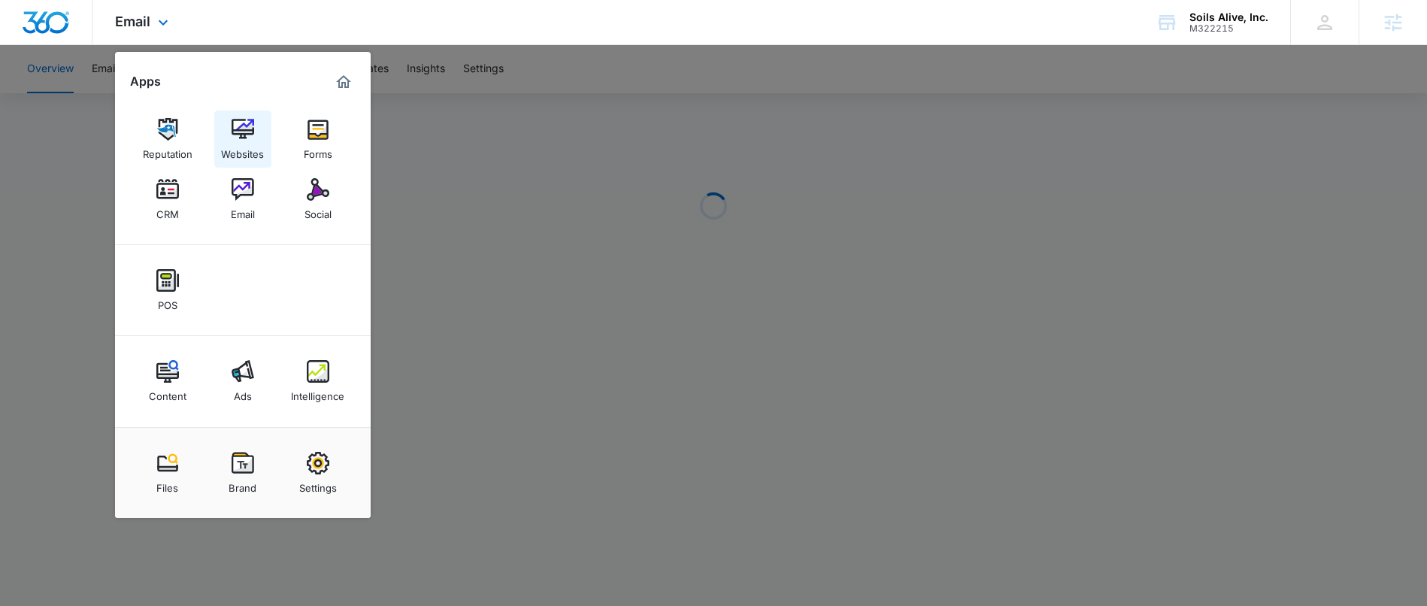
click at [257, 144] on div "Websites" at bounding box center [242, 151] width 43 height 20
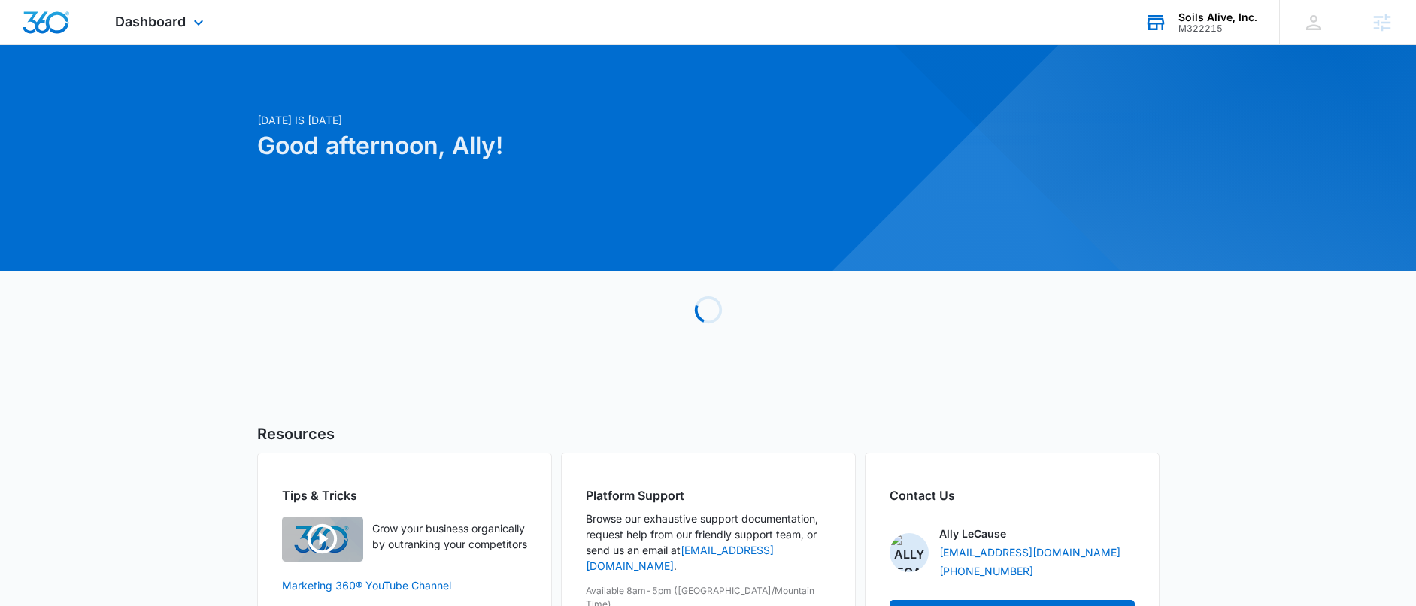
click at [1217, 14] on div "Soils Alive, Inc." at bounding box center [1217, 17] width 79 height 12
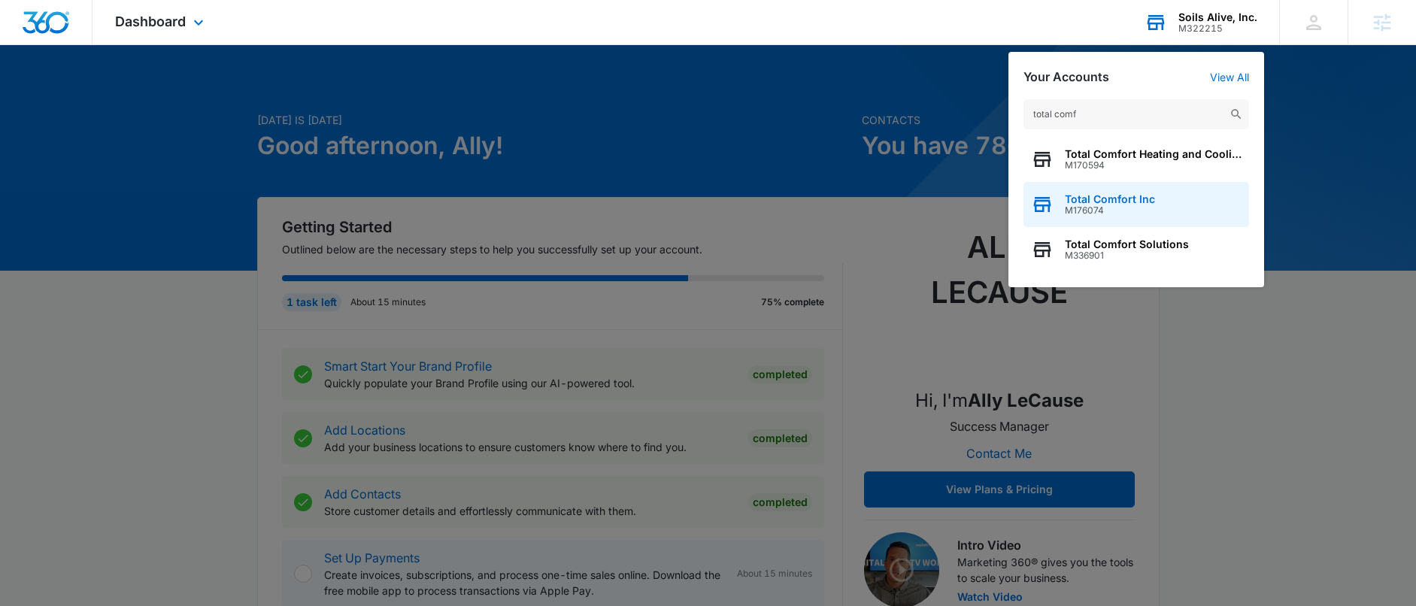
type input "total comf"
click at [1089, 212] on span "M176074" at bounding box center [1110, 210] width 90 height 11
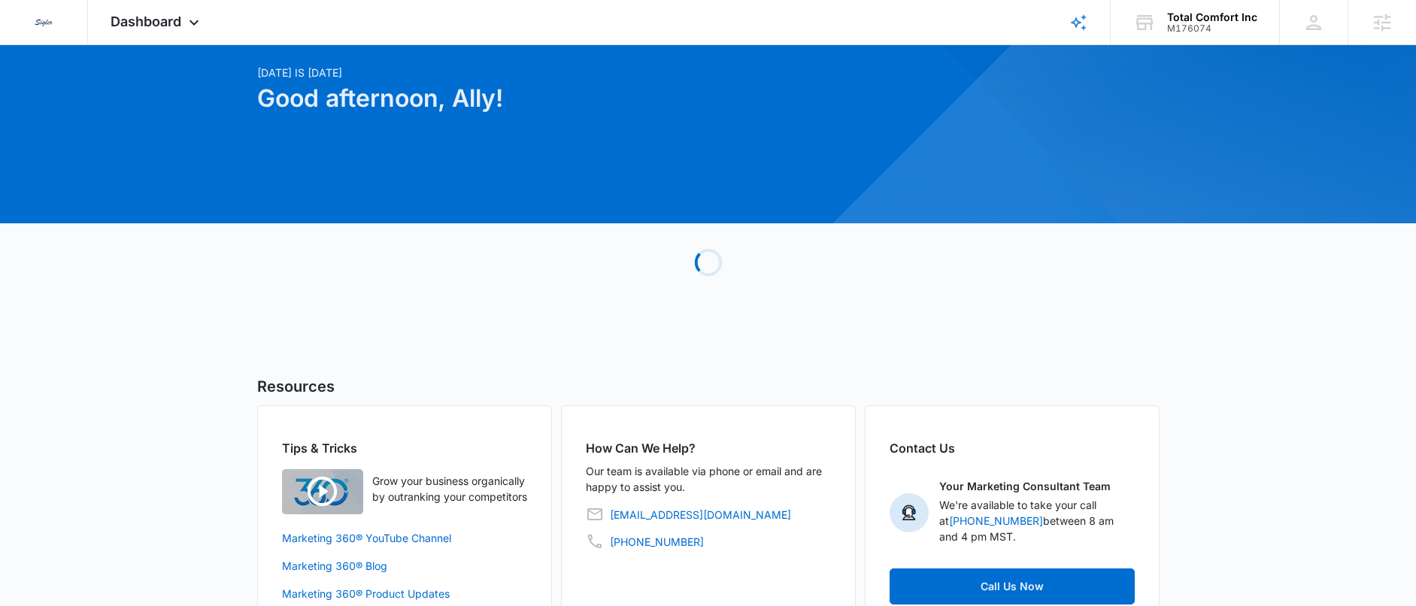
scroll to position [95, 0]
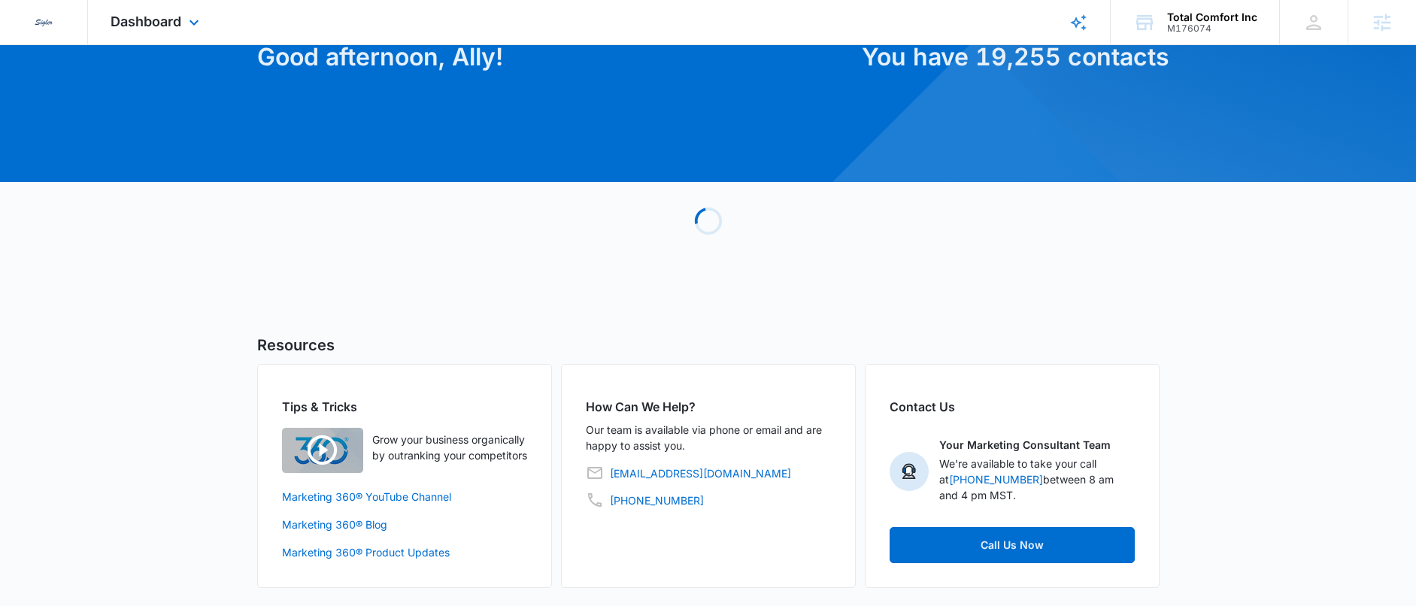
click at [183, 16] on div "Dashboard Apps Reputation Websites Forms CRM Email Social POS Content Ads Intel…" at bounding box center [157, 22] width 138 height 44
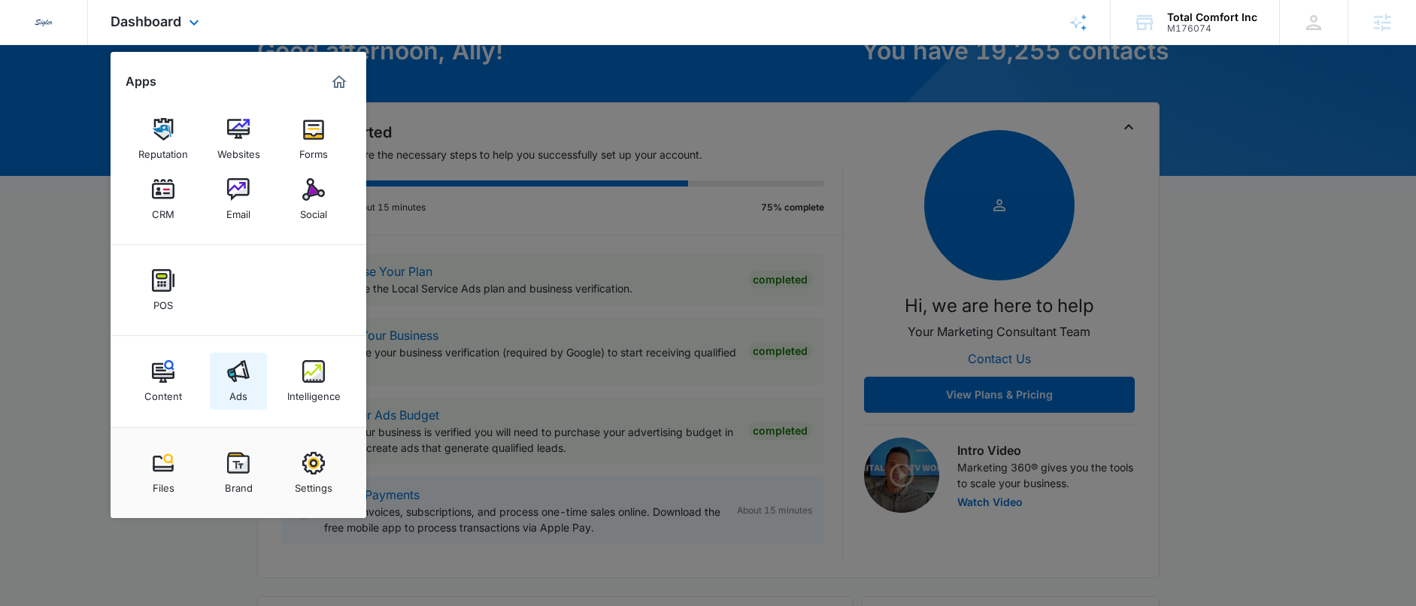
click at [229, 392] on div "Ads" at bounding box center [238, 393] width 18 height 20
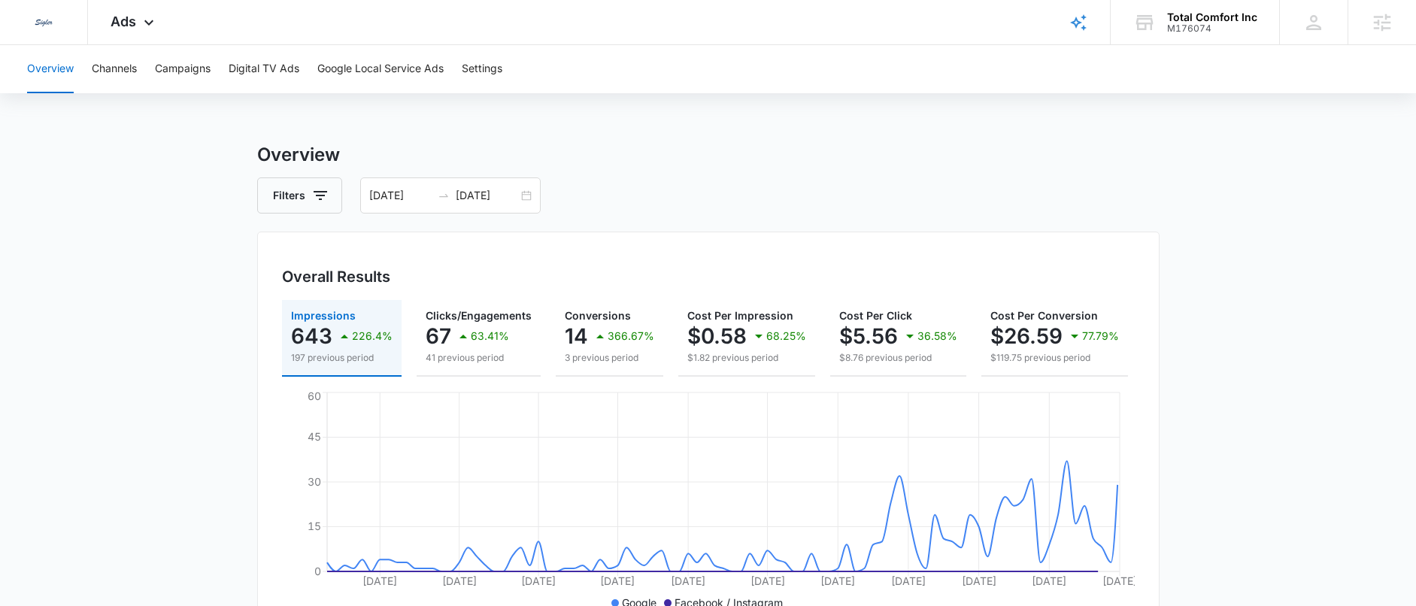
click at [423, 190] on input "[DATE]" at bounding box center [400, 195] width 62 height 17
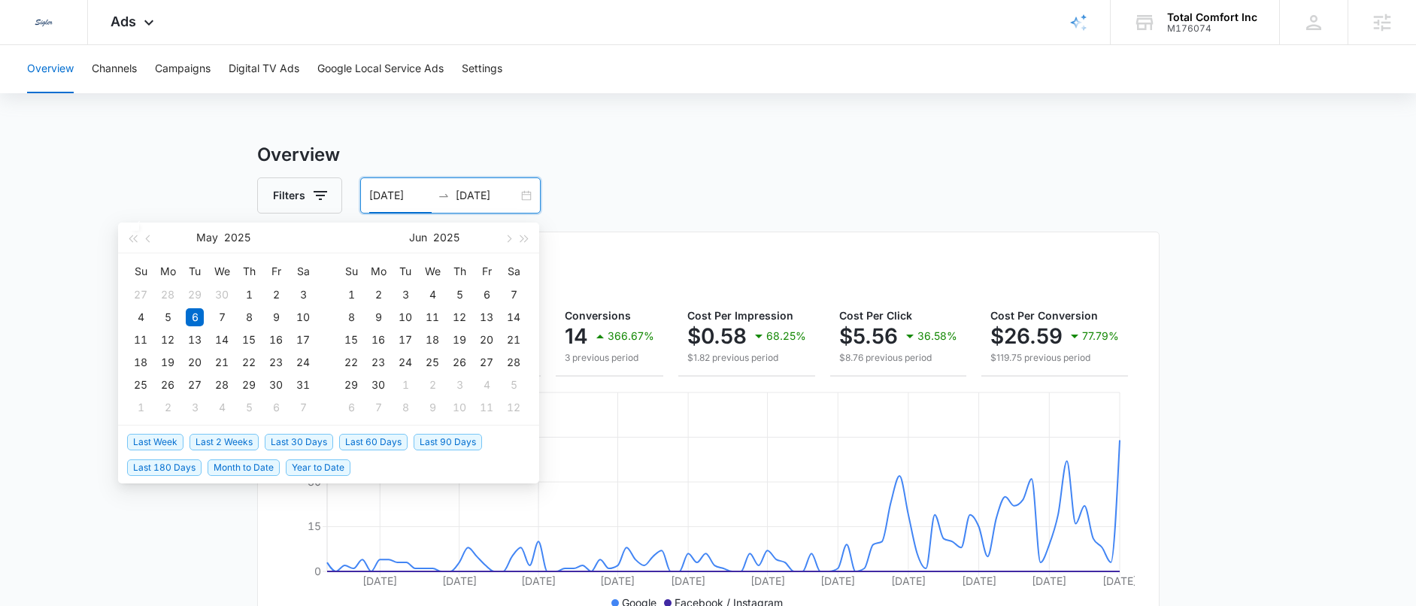
click at [302, 437] on span "Last 30 Days" at bounding box center [299, 442] width 68 height 17
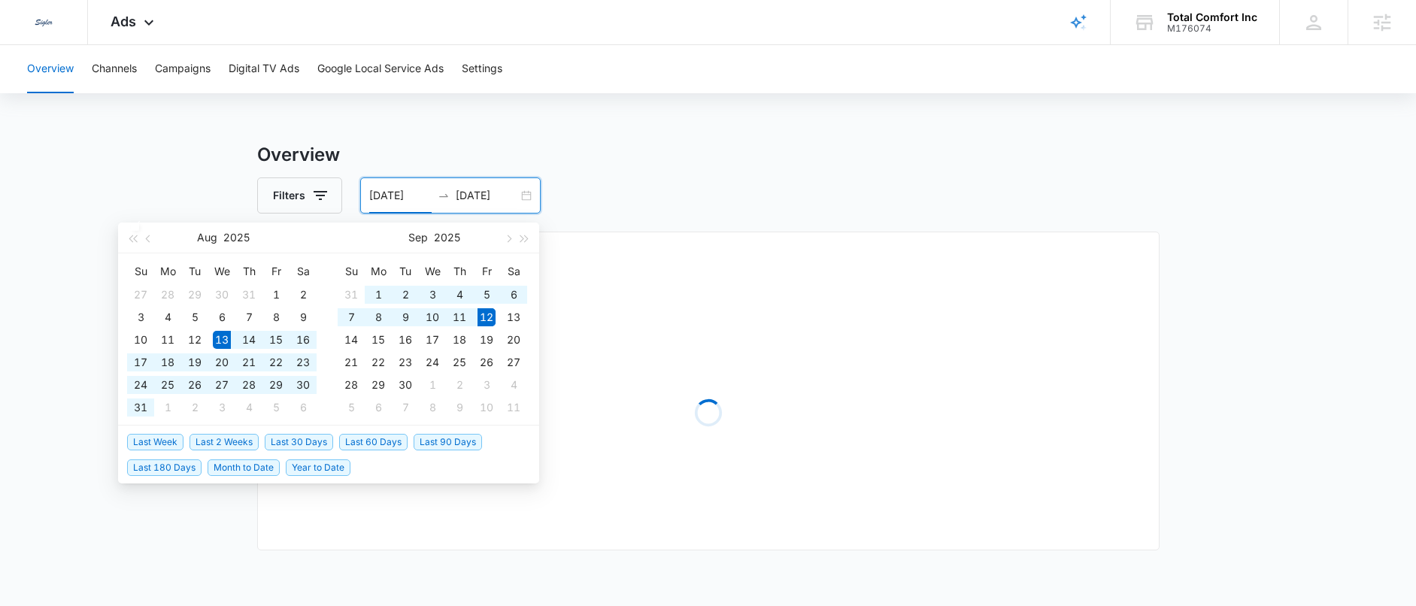
type input "[DATE]"
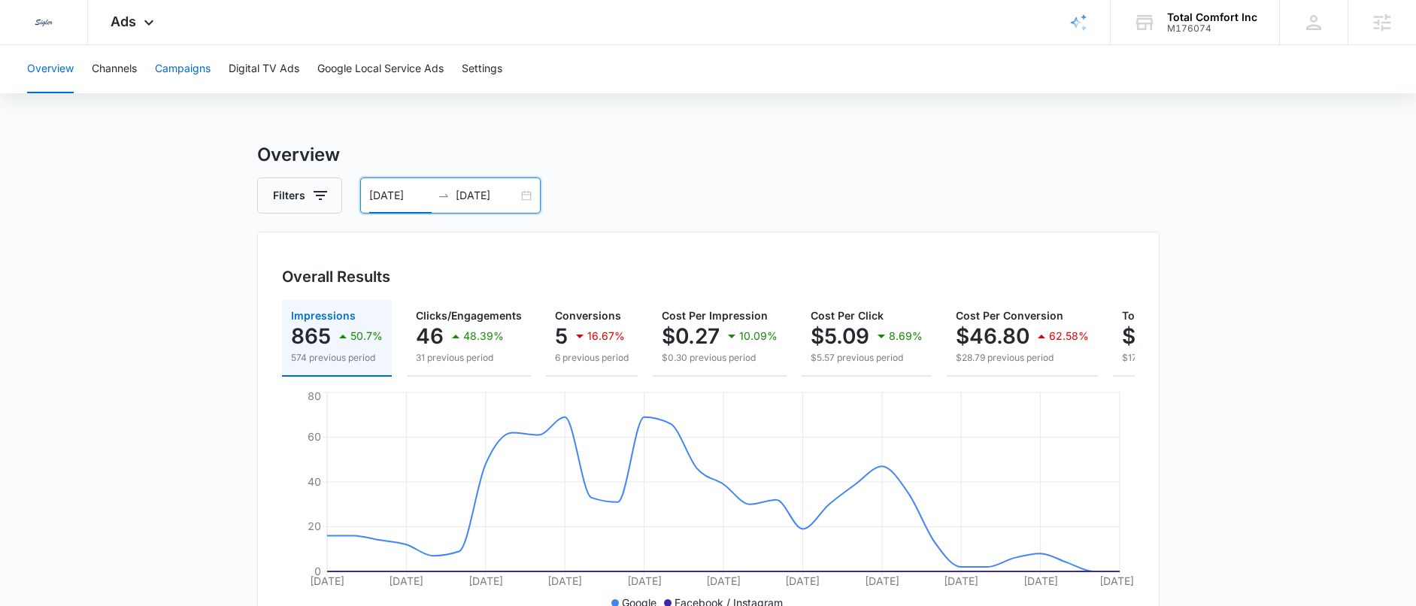
click at [187, 64] on button "Campaigns" at bounding box center [183, 69] width 56 height 48
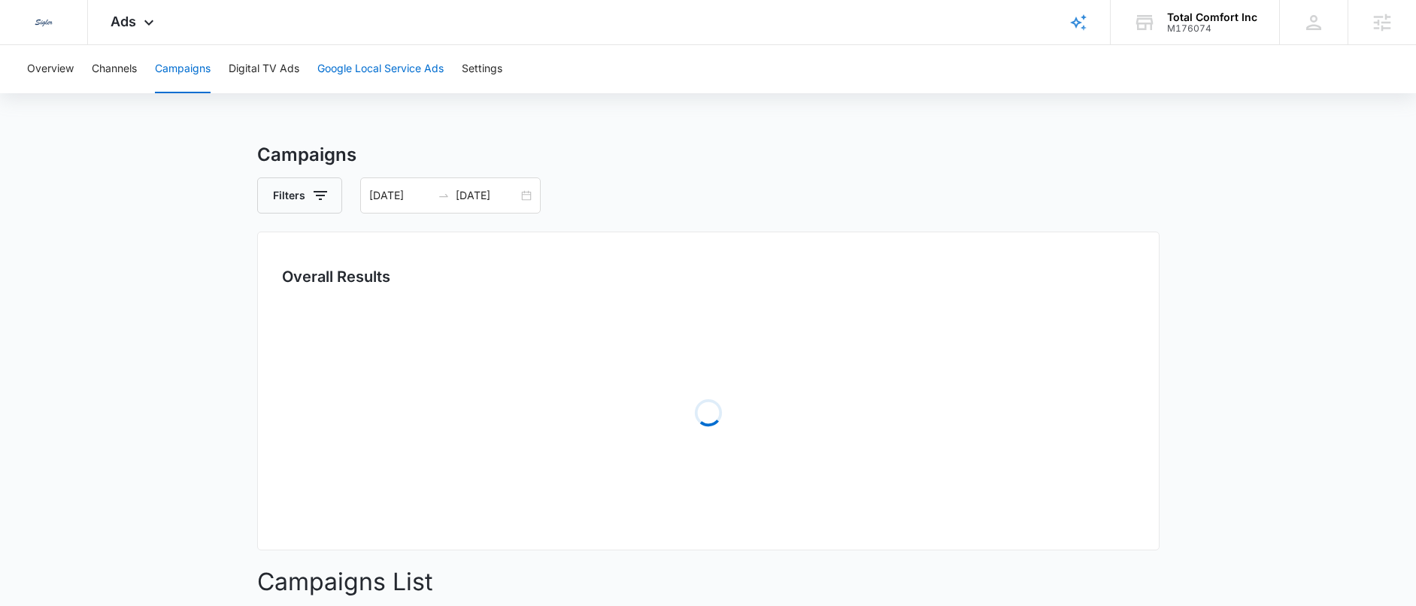
click at [395, 65] on button "Google Local Service Ads" at bounding box center [380, 69] width 126 height 48
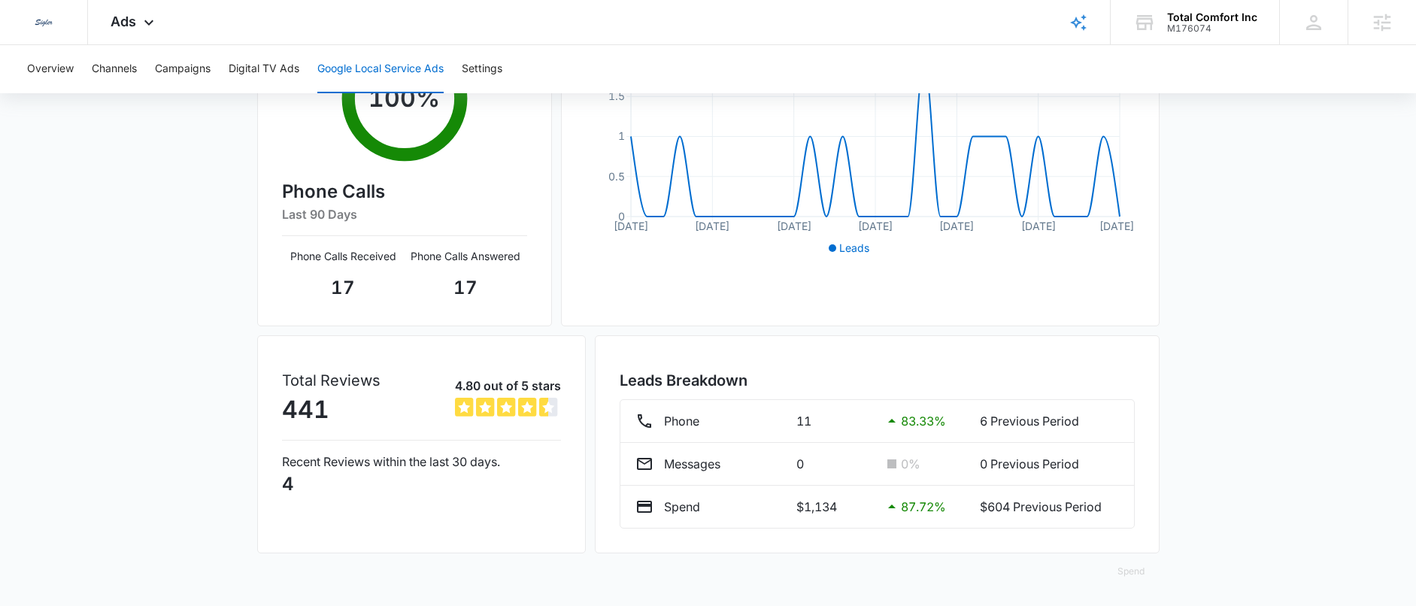
scroll to position [318, 0]
click at [1224, 378] on div "Google Local Service Ads Beta [DATE] [DATE] New Location Manage Location Respon…" at bounding box center [708, 214] width 1416 height 783
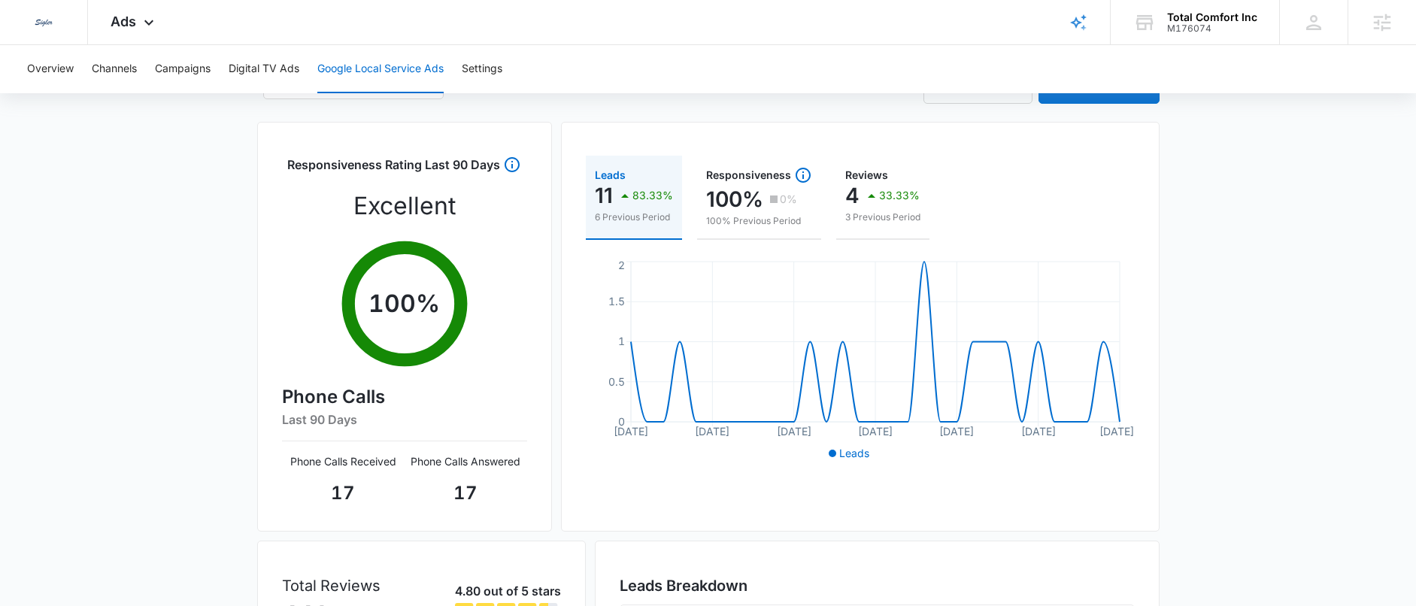
scroll to position [39, 0]
